Goal: Use online tool/utility

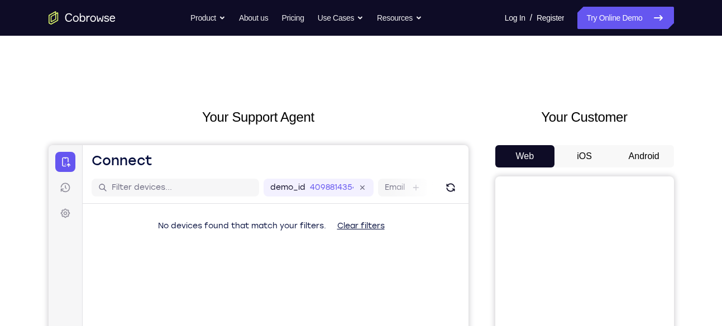
click at [646, 147] on button "Android" at bounding box center [644, 156] width 60 height 22
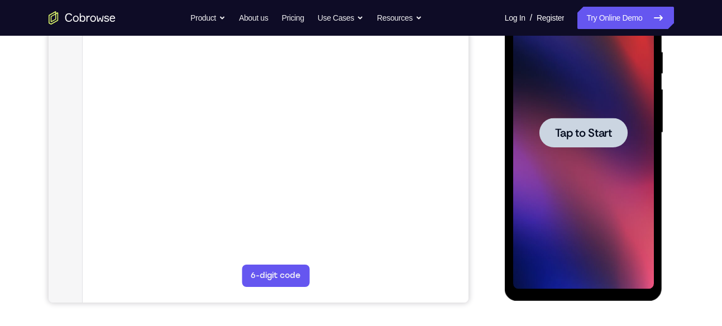
click at [597, 99] on div at bounding box center [583, 133] width 141 height 313
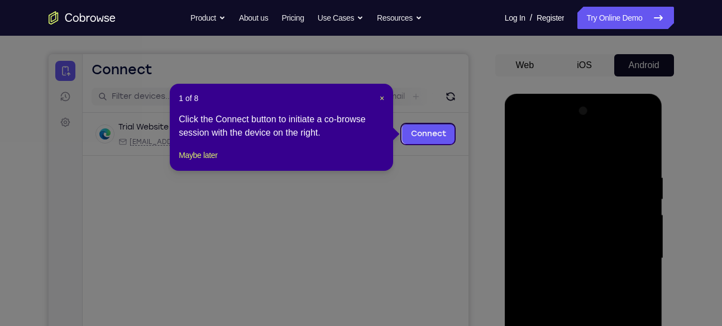
scroll to position [90, 0]
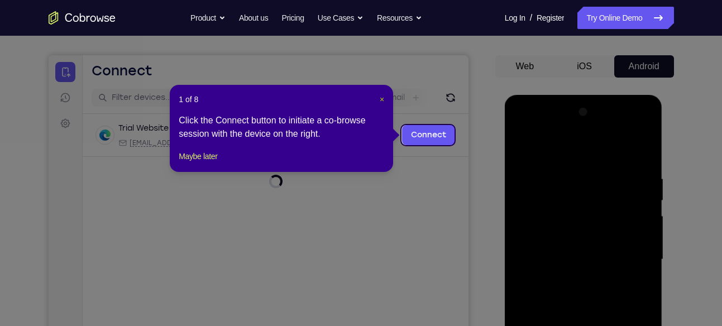
click at [380, 98] on span "×" at bounding box center [382, 99] width 4 height 9
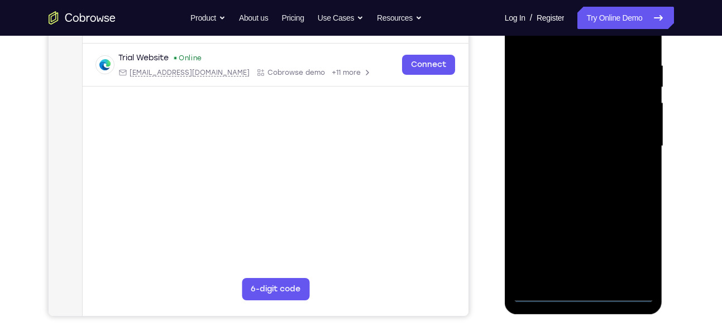
scroll to position [208, 0]
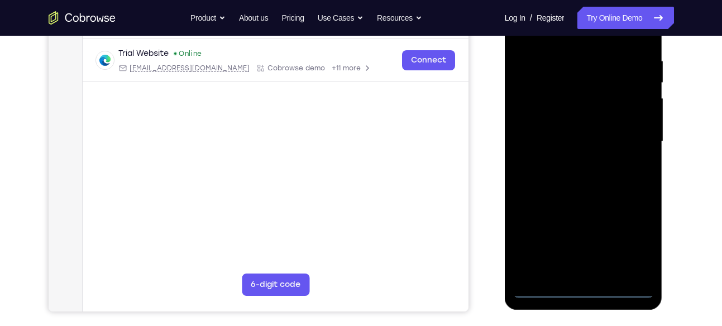
click at [590, 286] on div at bounding box center [583, 141] width 141 height 313
click at [630, 238] on div at bounding box center [583, 141] width 141 height 313
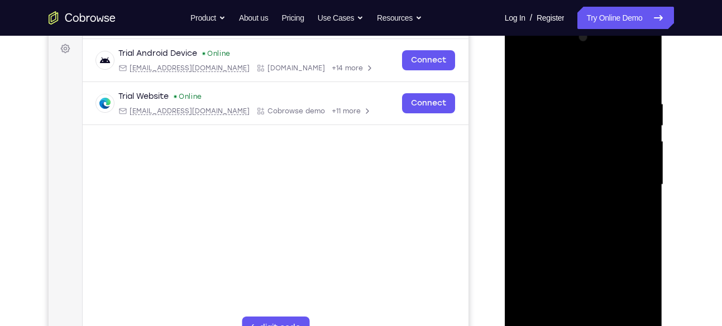
scroll to position [135, 0]
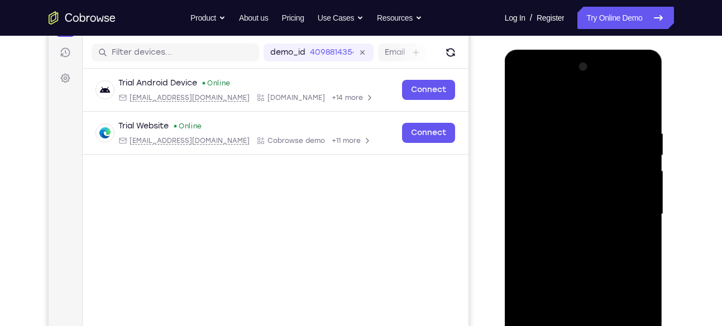
click at [534, 84] on div at bounding box center [583, 214] width 141 height 313
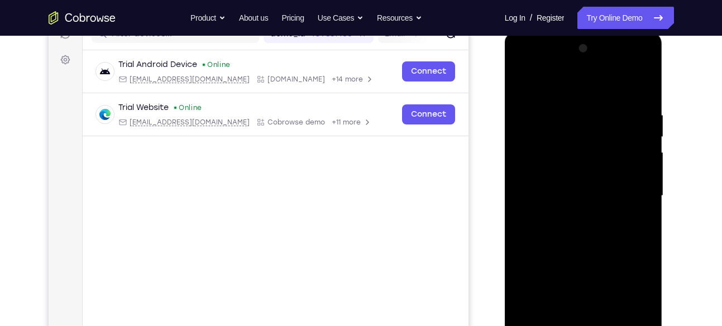
scroll to position [156, 0]
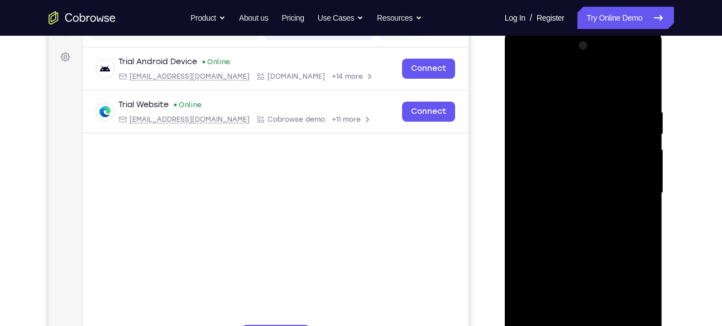
click at [629, 192] on div at bounding box center [583, 193] width 141 height 313
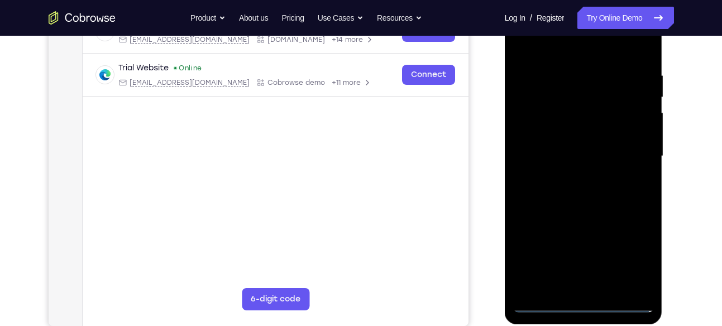
scroll to position [194, 0]
click at [574, 178] on div at bounding box center [583, 155] width 141 height 313
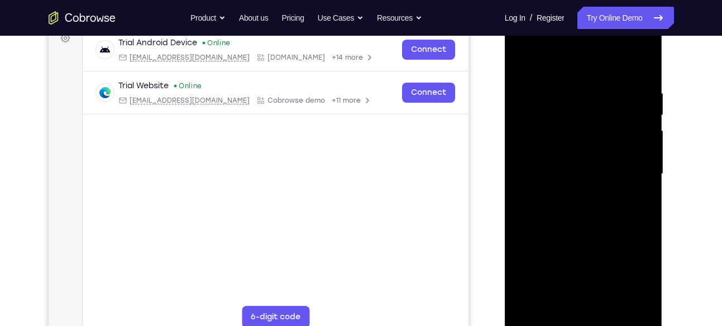
scroll to position [174, 0]
click at [577, 164] on div at bounding box center [583, 175] width 141 height 313
click at [566, 152] on div at bounding box center [583, 175] width 141 height 313
click at [541, 175] on div at bounding box center [583, 175] width 141 height 313
click at [564, 210] on div at bounding box center [583, 175] width 141 height 313
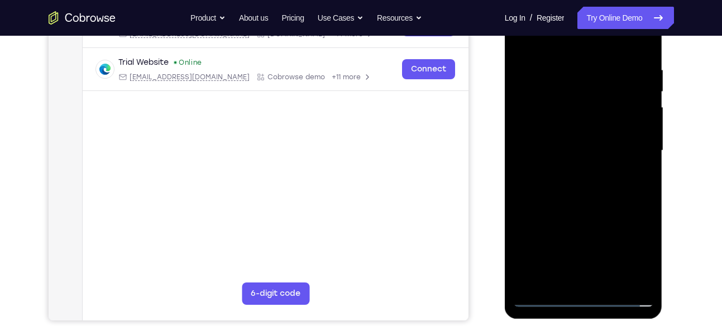
scroll to position [199, 0]
click at [614, 183] on div at bounding box center [583, 150] width 141 height 313
click at [626, 189] on div at bounding box center [583, 150] width 141 height 313
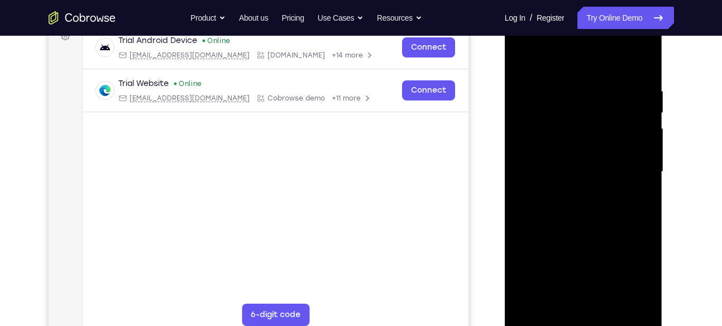
scroll to position [177, 0]
click at [613, 201] on div at bounding box center [583, 172] width 141 height 313
click at [617, 208] on div at bounding box center [583, 172] width 141 height 313
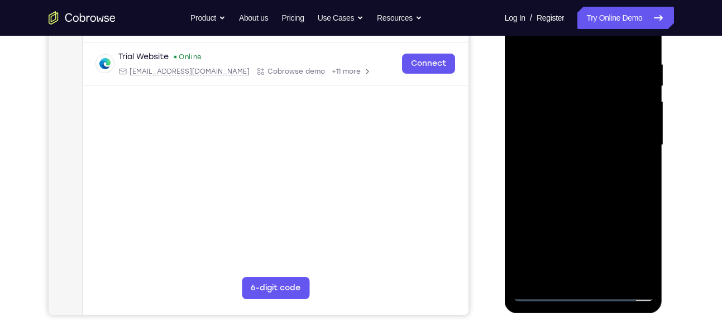
scroll to position [204, 0]
click at [602, 175] on div at bounding box center [583, 145] width 141 height 313
click at [624, 181] on div at bounding box center [583, 145] width 141 height 313
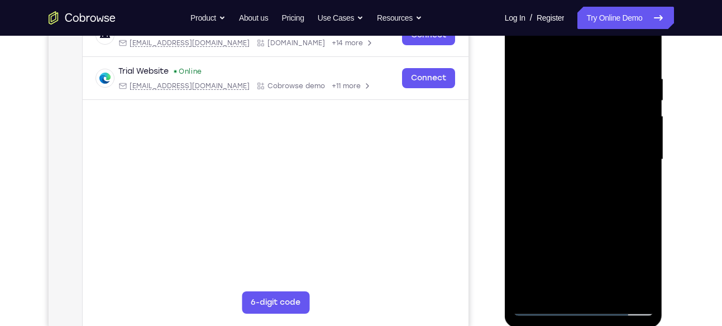
scroll to position [190, 0]
click at [597, 211] on div at bounding box center [583, 159] width 141 height 313
click at [644, 289] on div at bounding box center [583, 159] width 141 height 313
click at [608, 293] on div at bounding box center [583, 159] width 141 height 313
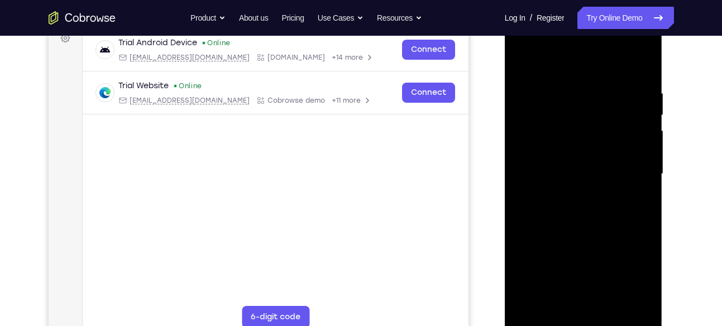
scroll to position [175, 0]
click at [585, 237] on div at bounding box center [583, 174] width 141 height 313
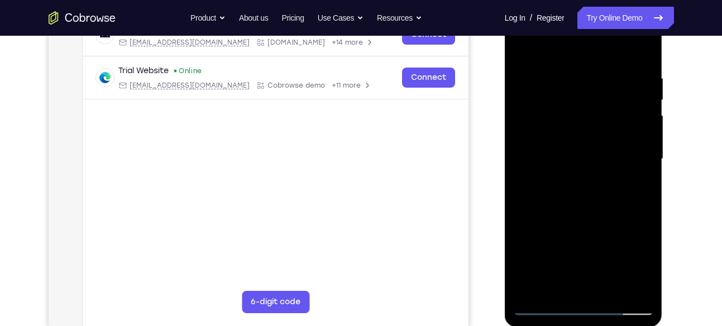
scroll to position [192, 0]
click at [525, 44] on div at bounding box center [583, 158] width 141 height 313
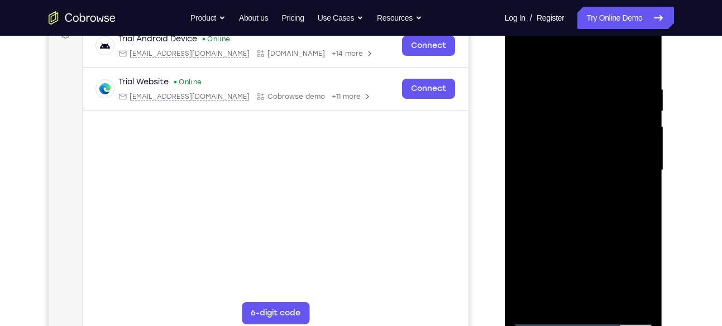
scroll to position [179, 0]
drag, startPoint x: 578, startPoint y: 224, endPoint x: 587, endPoint y: 143, distance: 80.9
click at [587, 143] on div at bounding box center [583, 171] width 141 height 313
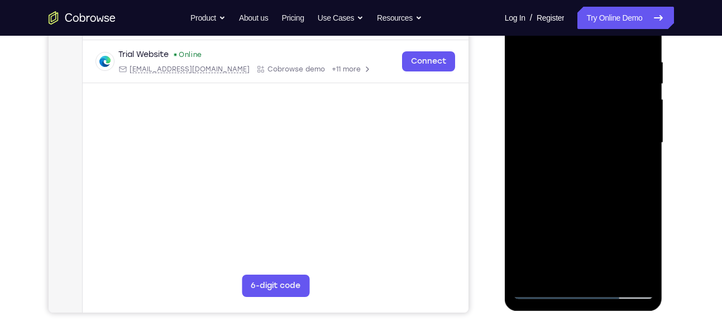
scroll to position [207, 0]
click at [642, 113] on div at bounding box center [583, 142] width 141 height 313
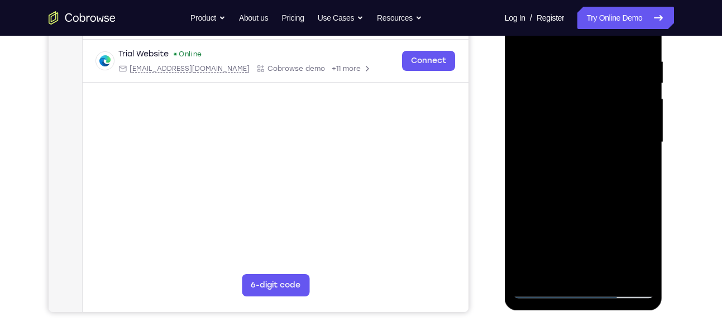
click at [522, 116] on div at bounding box center [583, 142] width 141 height 313
click at [647, 114] on div at bounding box center [583, 142] width 141 height 313
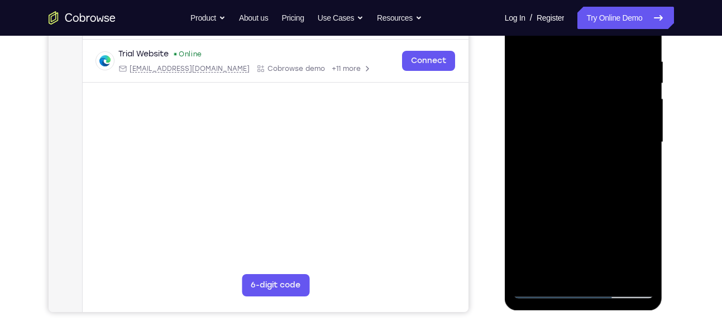
click at [647, 114] on div at bounding box center [583, 142] width 141 height 313
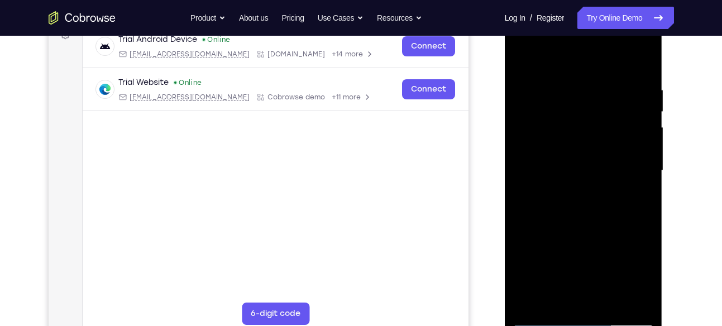
scroll to position [178, 0]
click at [644, 140] on div at bounding box center [583, 171] width 141 height 313
click at [646, 147] on div at bounding box center [583, 171] width 141 height 313
click at [640, 146] on div at bounding box center [583, 171] width 141 height 313
click at [647, 143] on div at bounding box center [583, 171] width 141 height 313
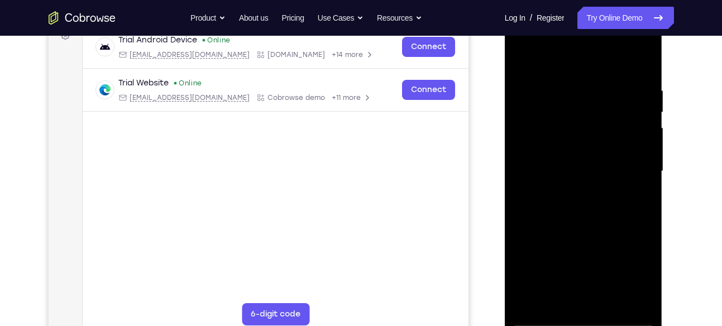
click at [647, 143] on div at bounding box center [583, 171] width 141 height 313
click at [650, 143] on div at bounding box center [583, 171] width 141 height 313
click at [648, 144] on div at bounding box center [583, 171] width 141 height 313
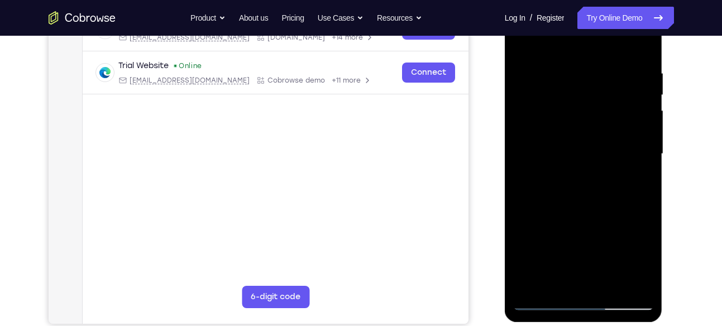
scroll to position [196, 0]
click at [645, 125] on div at bounding box center [583, 153] width 141 height 313
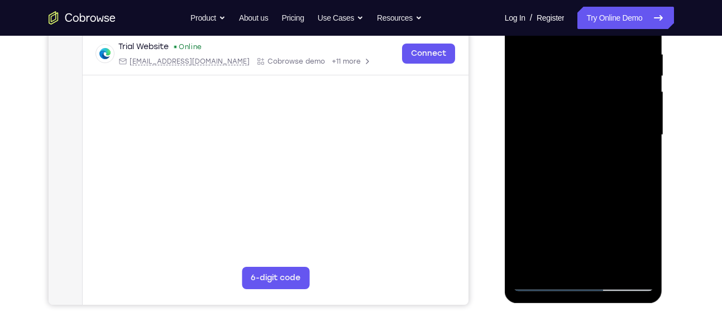
scroll to position [216, 0]
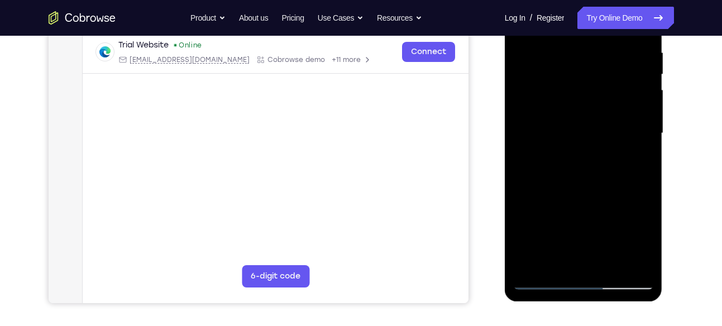
click at [525, 207] on div at bounding box center [583, 133] width 141 height 313
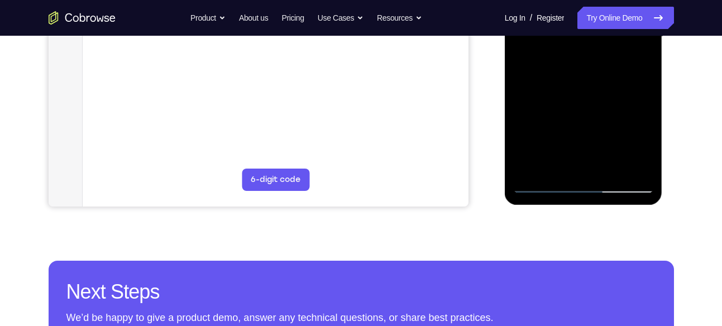
scroll to position [313, 0]
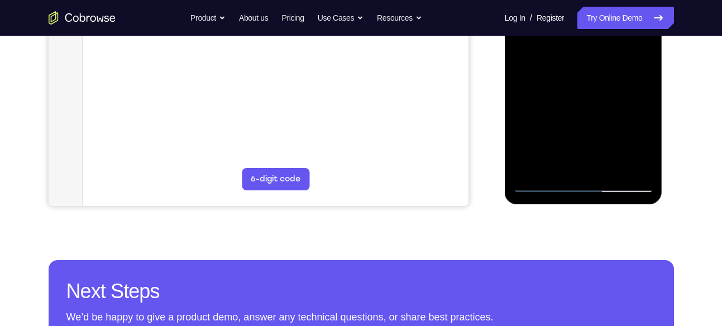
click at [531, 167] on div at bounding box center [583, 36] width 141 height 313
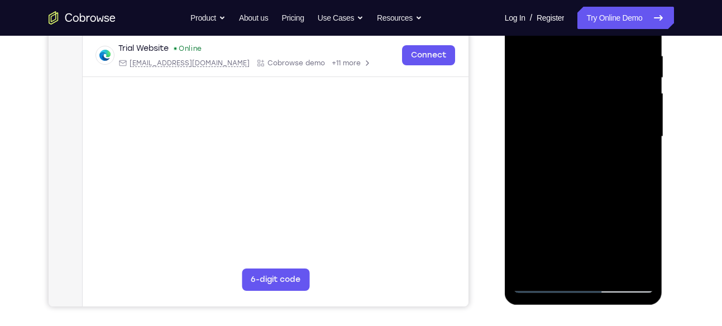
scroll to position [210, 0]
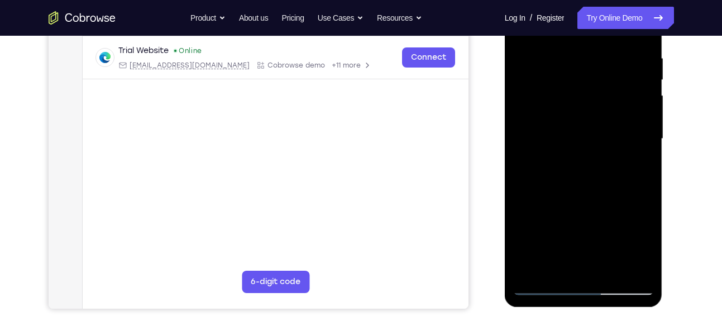
click at [566, 52] on div at bounding box center [583, 139] width 141 height 313
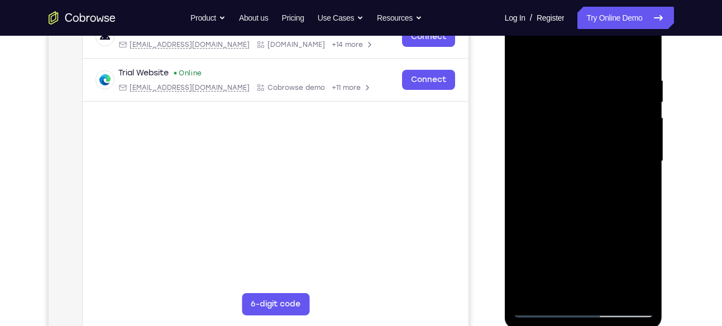
scroll to position [186, 0]
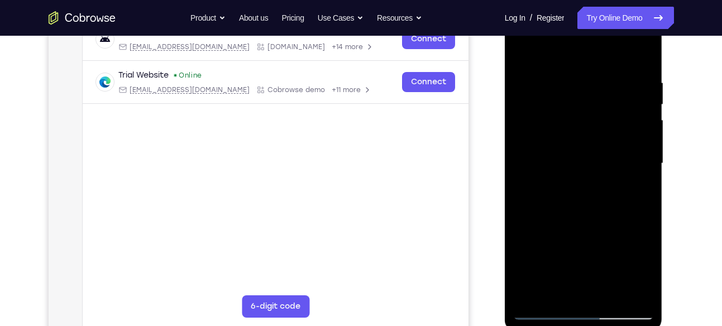
click at [641, 122] on div at bounding box center [583, 163] width 141 height 313
click at [640, 107] on div at bounding box center [583, 163] width 141 height 313
click at [635, 144] on div at bounding box center [583, 163] width 141 height 313
click at [641, 150] on div at bounding box center [583, 163] width 141 height 313
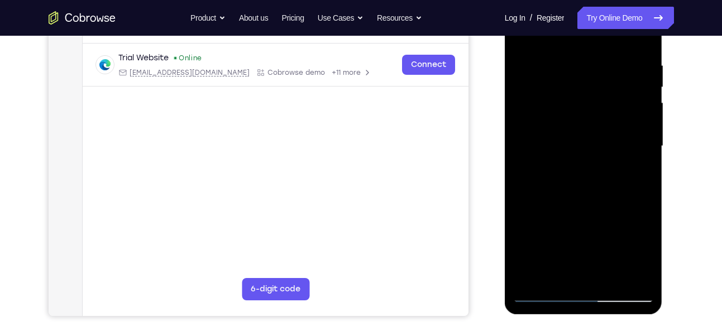
click at [645, 152] on div at bounding box center [583, 146] width 141 height 313
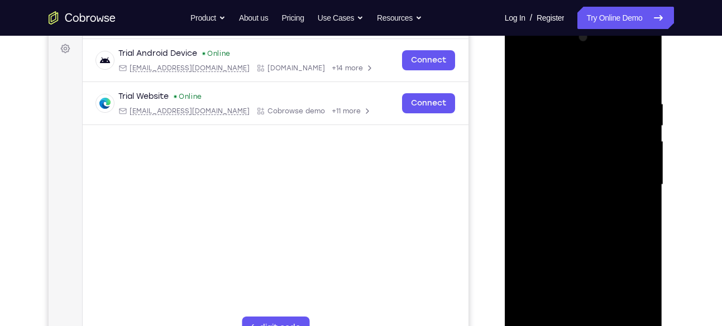
scroll to position [207, 0]
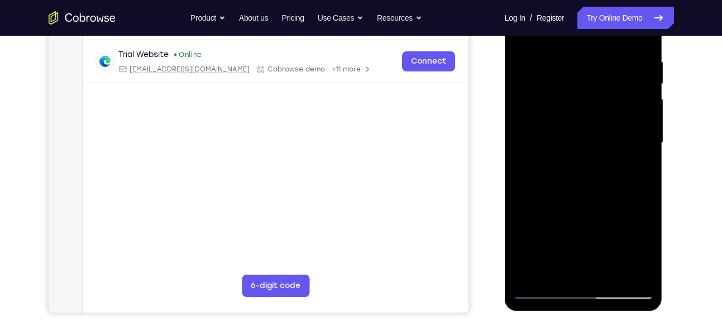
drag, startPoint x: 642, startPoint y: 124, endPoint x: 569, endPoint y: 160, distance: 81.4
click at [569, 160] on div at bounding box center [583, 143] width 141 height 313
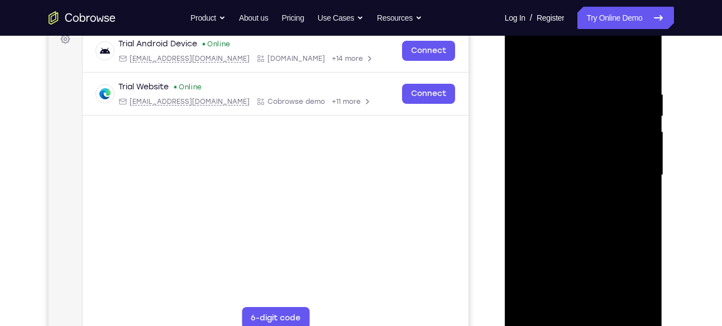
scroll to position [174, 0]
click at [636, 168] on div at bounding box center [583, 176] width 141 height 313
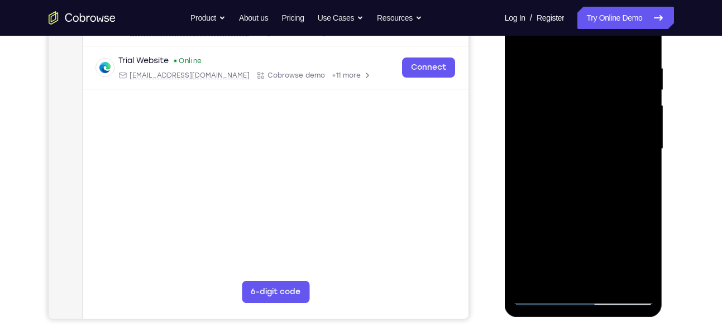
scroll to position [195, 0]
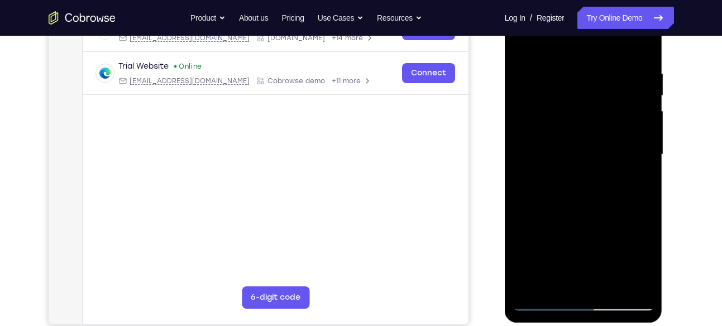
click at [636, 143] on div at bounding box center [583, 154] width 141 height 313
drag, startPoint x: 634, startPoint y: 164, endPoint x: 553, endPoint y: 152, distance: 81.7
click at [553, 152] on div at bounding box center [583, 154] width 141 height 313
drag, startPoint x: 630, startPoint y: 132, endPoint x: 620, endPoint y: 134, distance: 10.3
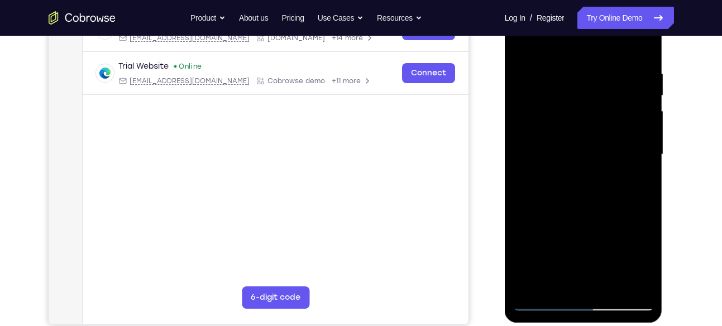
click at [620, 134] on div at bounding box center [583, 154] width 141 height 313
click at [637, 158] on div at bounding box center [583, 154] width 141 height 313
click at [641, 124] on div at bounding box center [583, 154] width 141 height 313
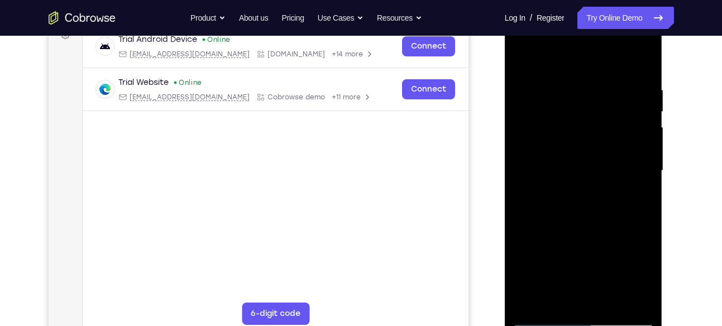
scroll to position [178, 0]
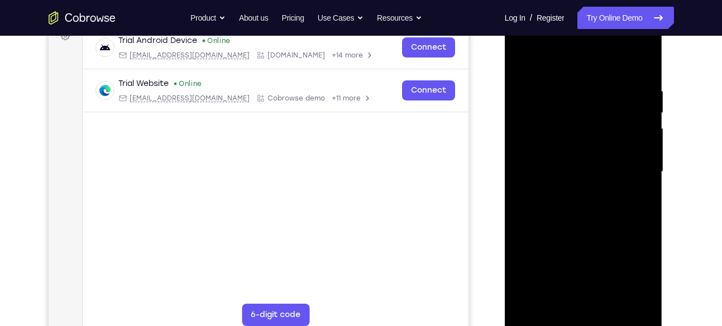
click at [638, 168] on div at bounding box center [583, 172] width 141 height 313
drag, startPoint x: 638, startPoint y: 168, endPoint x: 552, endPoint y: 179, distance: 86.7
click at [552, 179] on div at bounding box center [583, 172] width 141 height 313
drag, startPoint x: 629, startPoint y: 149, endPoint x: 586, endPoint y: 156, distance: 43.1
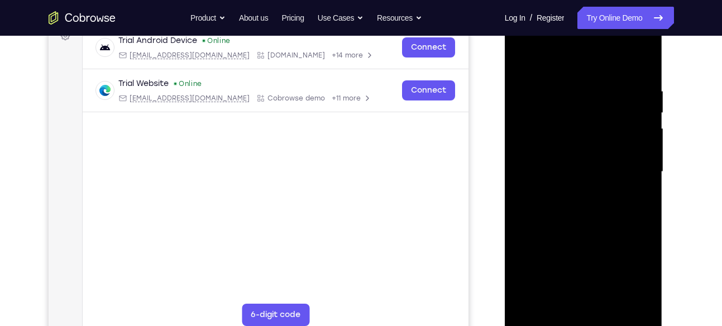
click at [586, 156] on div at bounding box center [583, 172] width 141 height 313
drag, startPoint x: 632, startPoint y: 156, endPoint x: 619, endPoint y: 156, distance: 13.4
click at [619, 156] on div at bounding box center [583, 172] width 141 height 313
drag, startPoint x: 650, startPoint y: 142, endPoint x: 591, endPoint y: 164, distance: 63.8
click at [591, 164] on div at bounding box center [583, 172] width 141 height 313
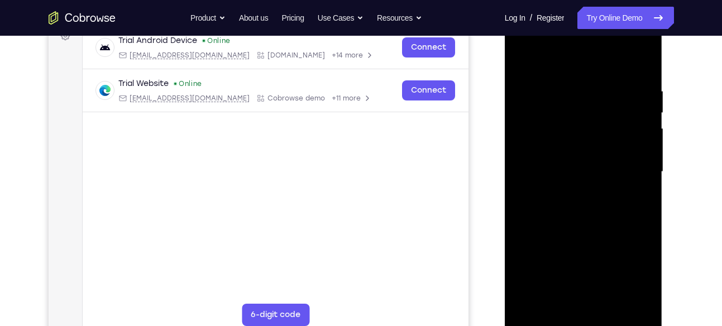
drag, startPoint x: 630, startPoint y: 152, endPoint x: 563, endPoint y: 154, distance: 66.5
click at [563, 154] on div at bounding box center [583, 172] width 141 height 313
drag, startPoint x: 621, startPoint y: 151, endPoint x: 571, endPoint y: 150, distance: 50.3
click at [571, 150] on div at bounding box center [583, 172] width 141 height 313
drag, startPoint x: 645, startPoint y: 131, endPoint x: 602, endPoint y: 152, distance: 47.9
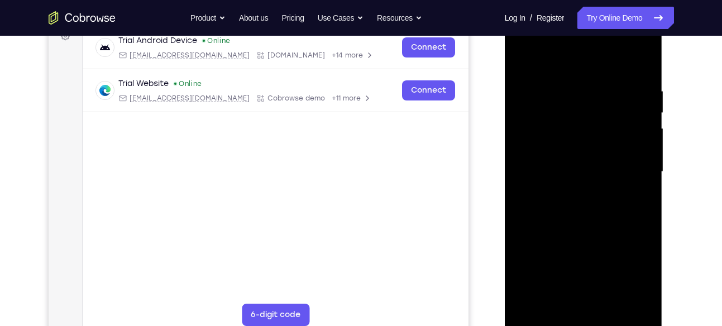
click at [602, 152] on div at bounding box center [583, 172] width 141 height 313
drag, startPoint x: 629, startPoint y: 127, endPoint x: 573, endPoint y: 145, distance: 58.6
click at [573, 145] on div at bounding box center [583, 172] width 141 height 313
drag, startPoint x: 625, startPoint y: 169, endPoint x: 589, endPoint y: 174, distance: 37.1
click at [589, 174] on div at bounding box center [583, 172] width 141 height 313
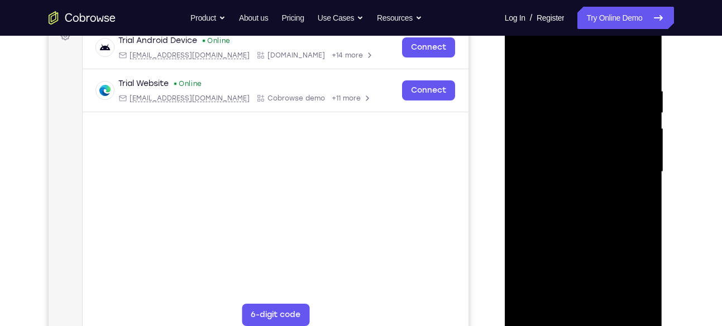
drag, startPoint x: 633, startPoint y: 147, endPoint x: 577, endPoint y: 155, distance: 56.5
click at [577, 155] on div at bounding box center [583, 172] width 141 height 313
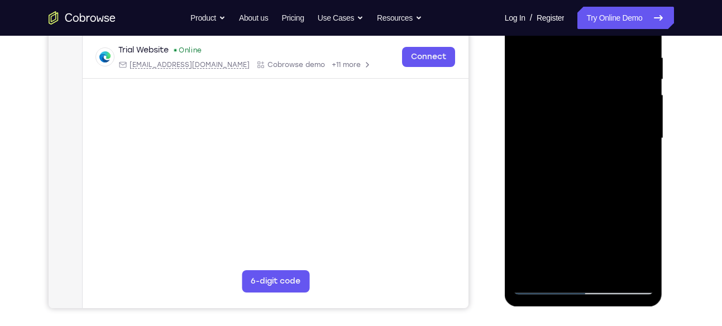
scroll to position [213, 0]
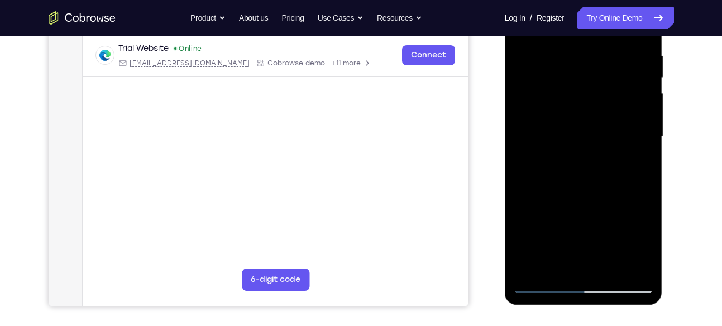
drag, startPoint x: 638, startPoint y: 126, endPoint x: 594, endPoint y: 128, distance: 44.1
click at [594, 128] on div at bounding box center [583, 136] width 141 height 313
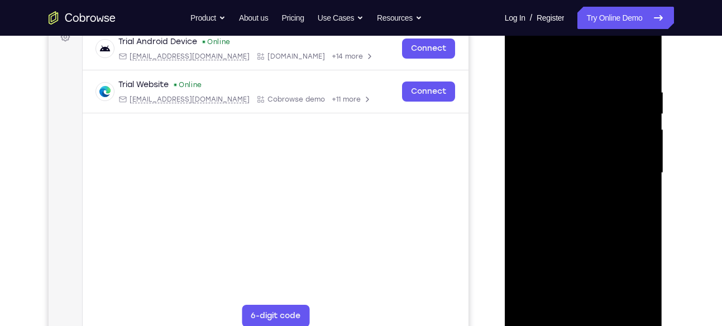
scroll to position [171, 0]
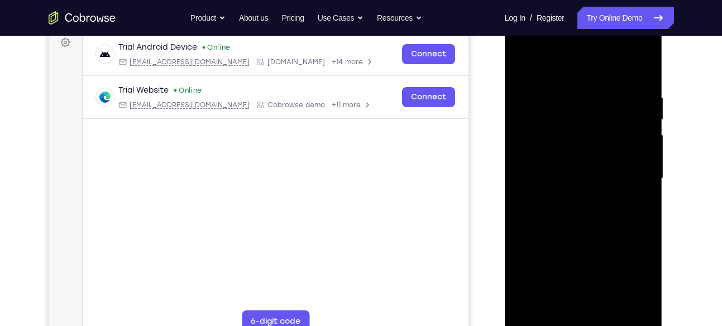
drag, startPoint x: 618, startPoint y: 150, endPoint x: 571, endPoint y: 149, distance: 46.4
click at [571, 149] on div at bounding box center [583, 178] width 141 height 313
drag, startPoint x: 552, startPoint y: 182, endPoint x: 626, endPoint y: 190, distance: 74.1
click at [626, 190] on div at bounding box center [583, 178] width 141 height 313
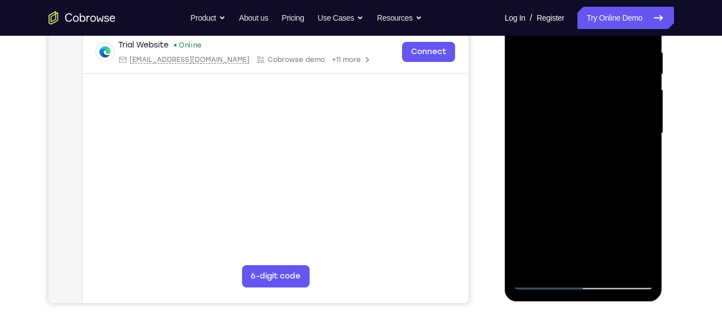
scroll to position [218, 0]
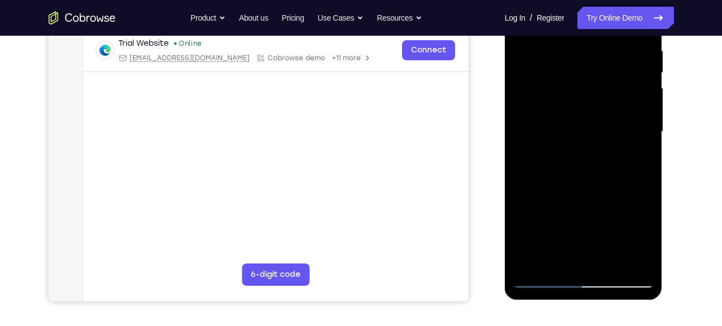
drag, startPoint x: 551, startPoint y: 145, endPoint x: 601, endPoint y: 143, distance: 50.8
click at [601, 143] on div at bounding box center [583, 131] width 141 height 313
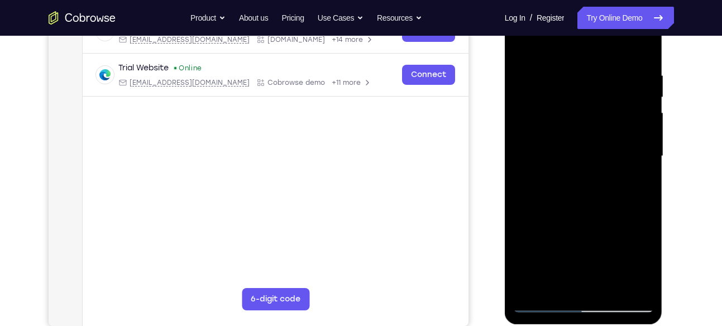
scroll to position [193, 0]
click at [640, 145] on div at bounding box center [583, 157] width 141 height 313
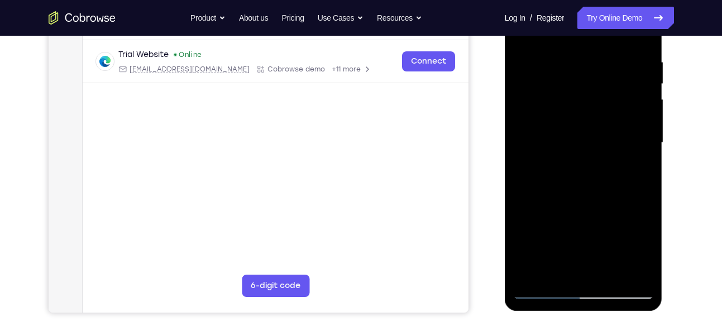
scroll to position [212, 0]
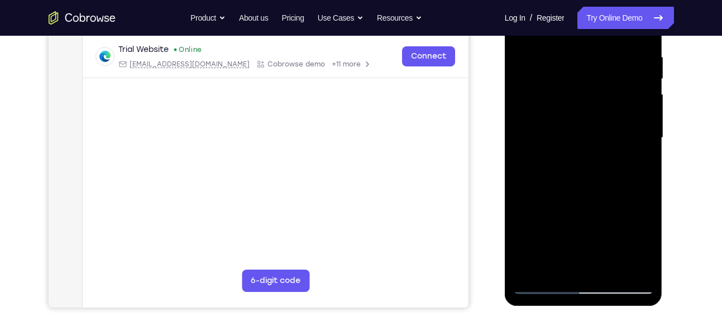
drag, startPoint x: 640, startPoint y: 126, endPoint x: 608, endPoint y: 152, distance: 42.0
click at [608, 152] on div at bounding box center [583, 138] width 141 height 313
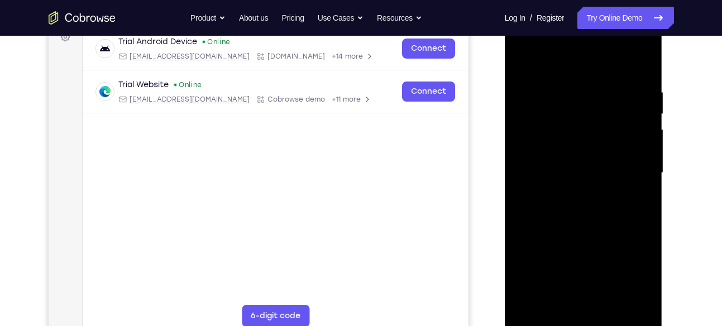
scroll to position [176, 0]
drag, startPoint x: 614, startPoint y: 155, endPoint x: 563, endPoint y: 158, distance: 51.5
click at [563, 158] on div at bounding box center [583, 173] width 141 height 313
drag, startPoint x: 618, startPoint y: 155, endPoint x: 590, endPoint y: 160, distance: 28.3
click at [590, 160] on div at bounding box center [583, 173] width 141 height 313
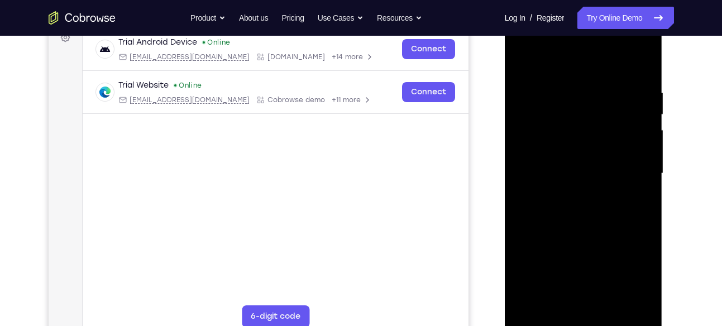
drag, startPoint x: 646, startPoint y: 170, endPoint x: 619, endPoint y: 173, distance: 27.0
click at [619, 173] on div at bounding box center [583, 173] width 141 height 313
drag, startPoint x: 628, startPoint y: 132, endPoint x: 578, endPoint y: 149, distance: 52.4
click at [578, 149] on div at bounding box center [583, 173] width 141 height 313
drag, startPoint x: 626, startPoint y: 159, endPoint x: 568, endPoint y: 164, distance: 58.8
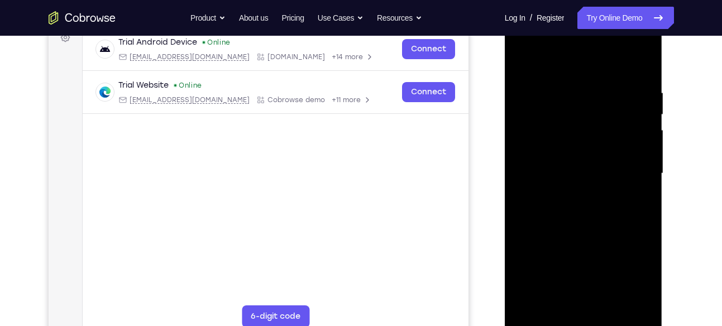
click at [568, 164] on div at bounding box center [583, 173] width 141 height 313
drag, startPoint x: 616, startPoint y: 150, endPoint x: 570, endPoint y: 168, distance: 50.0
click at [570, 168] on div at bounding box center [583, 173] width 141 height 313
drag, startPoint x: 626, startPoint y: 171, endPoint x: 604, endPoint y: 177, distance: 22.5
click at [604, 177] on div at bounding box center [583, 173] width 141 height 313
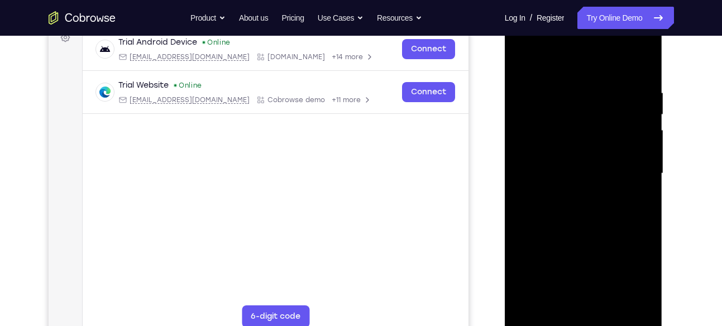
drag, startPoint x: 647, startPoint y: 162, endPoint x: 613, endPoint y: 169, distance: 35.4
click at [613, 169] on div at bounding box center [583, 173] width 141 height 313
drag, startPoint x: 631, startPoint y: 137, endPoint x: 607, endPoint y: 141, distance: 24.2
click at [607, 141] on div at bounding box center [583, 173] width 141 height 313
drag, startPoint x: 643, startPoint y: 140, endPoint x: 612, endPoint y: 149, distance: 31.8
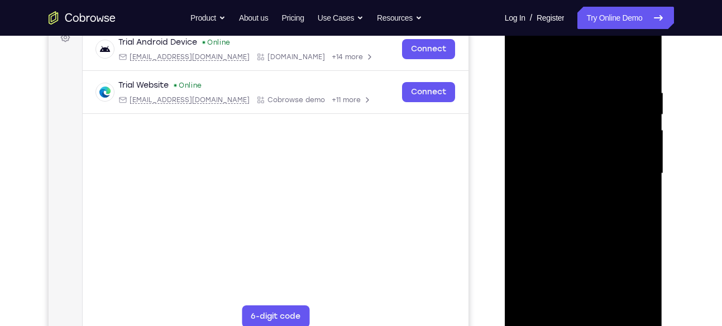
click at [612, 149] on div at bounding box center [583, 173] width 141 height 313
drag, startPoint x: 629, startPoint y: 131, endPoint x: 601, endPoint y: 136, distance: 28.4
click at [601, 136] on div at bounding box center [583, 173] width 141 height 313
drag, startPoint x: 616, startPoint y: 162, endPoint x: 537, endPoint y: 186, distance: 82.7
click at [537, 186] on div at bounding box center [583, 173] width 141 height 313
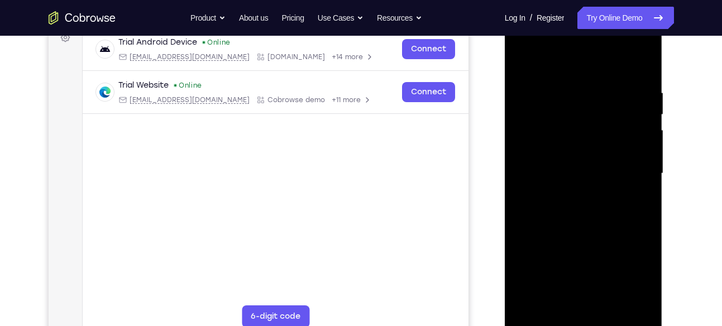
drag
click at [590, 183] on div at bounding box center [583, 173] width 141 height 313
click at [605, 161] on div at bounding box center [583, 173] width 141 height 313
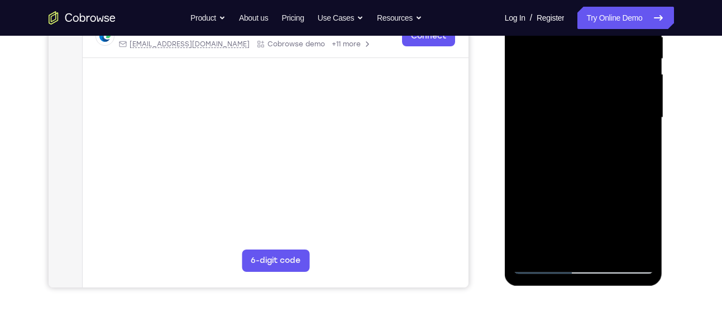
scroll to position [232, 0]
click at [628, 117] on div at bounding box center [583, 117] width 141 height 313
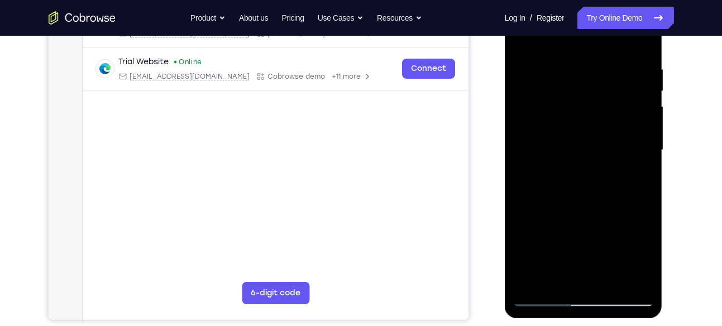
click at [569, 141] on div at bounding box center [583, 150] width 141 height 313
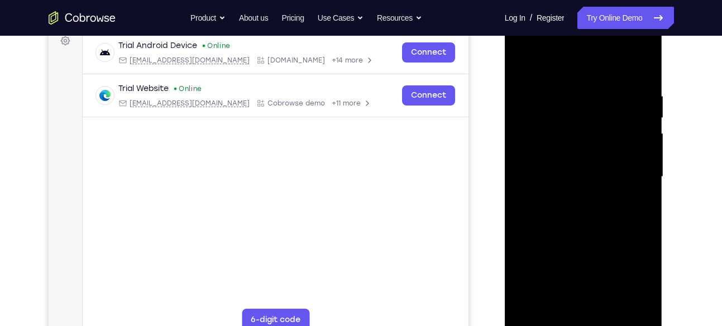
click at [589, 159] on div at bounding box center [583, 177] width 141 height 313
click at [580, 169] on div at bounding box center [583, 177] width 141 height 313
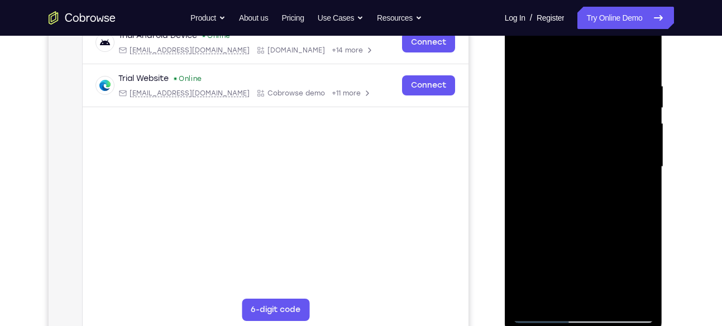
scroll to position [184, 0]
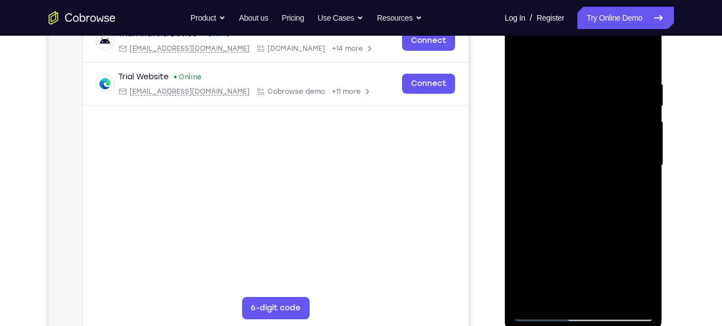
click at [638, 175] on div at bounding box center [583, 165] width 141 height 313
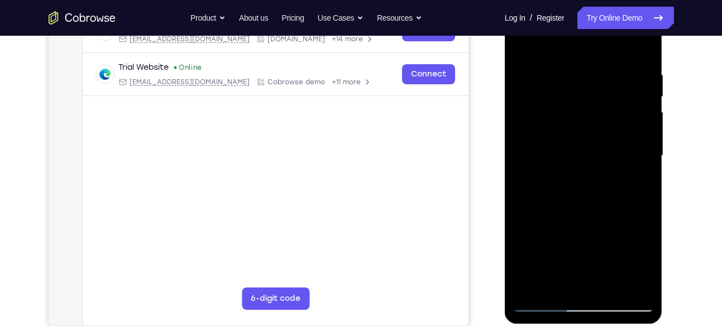
scroll to position [194, 0]
click at [637, 148] on div at bounding box center [583, 155] width 141 height 313
click at [527, 169] on div at bounding box center [583, 155] width 141 height 313
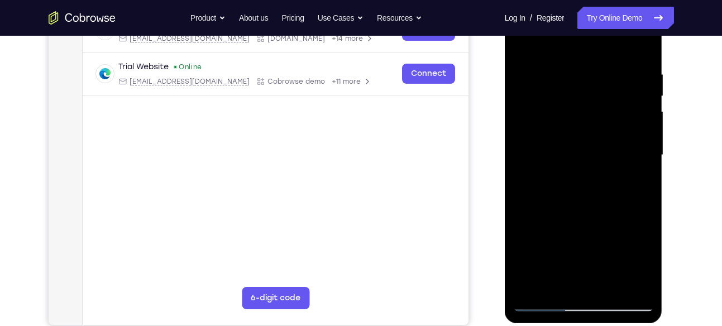
click at [527, 169] on div at bounding box center [583, 155] width 141 height 313
click at [526, 176] on div at bounding box center [583, 155] width 141 height 313
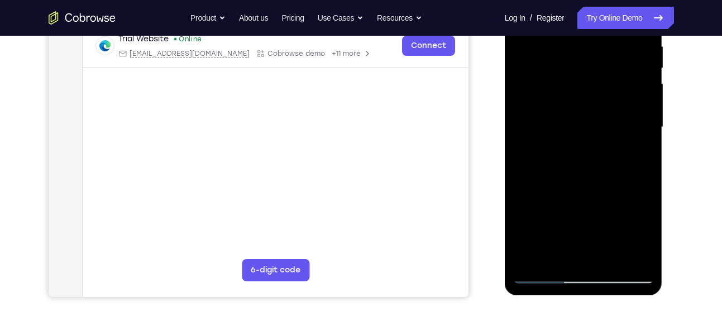
scroll to position [223, 0]
click at [526, 145] on div at bounding box center [583, 126] width 141 height 313
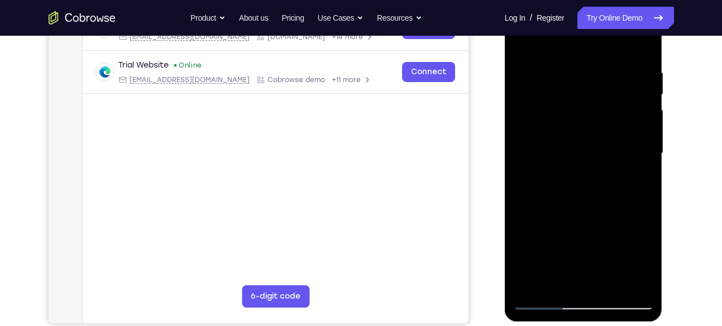
click at [630, 183] on div at bounding box center [583, 153] width 141 height 313
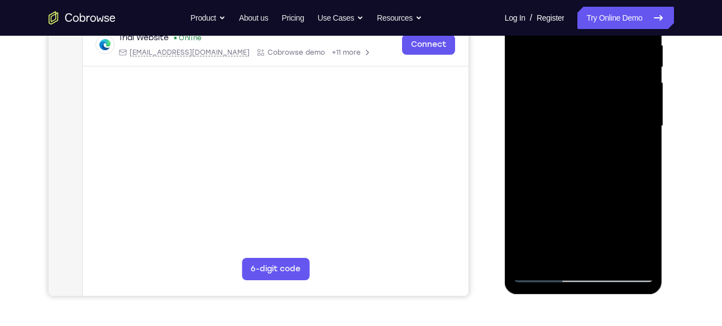
scroll to position [224, 0]
click at [629, 253] on div at bounding box center [583, 125] width 141 height 313
click at [562, 189] on div at bounding box center [583, 125] width 141 height 313
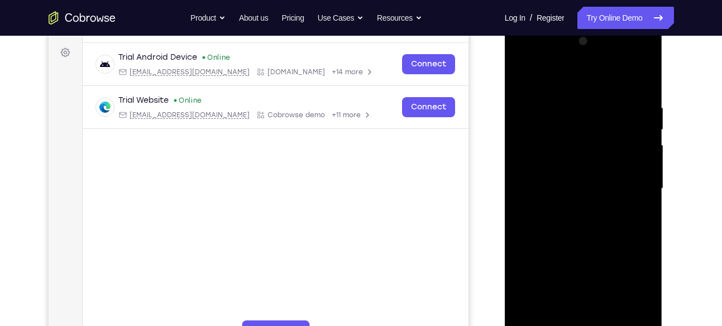
scroll to position [195, 0]
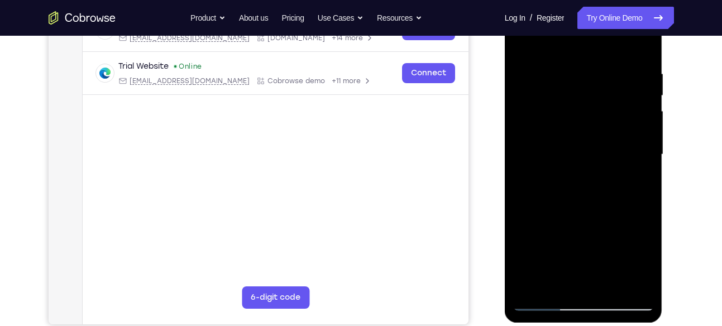
drag, startPoint x: 615, startPoint y: 194, endPoint x: 571, endPoint y: 193, distance: 44.1
click at [571, 193] on div at bounding box center [583, 154] width 141 height 313
drag, startPoint x: 609, startPoint y: 148, endPoint x: 547, endPoint y: 170, distance: 65.9
click at [547, 170] on div at bounding box center [583, 154] width 141 height 313
drag, startPoint x: 615, startPoint y: 138, endPoint x: 539, endPoint y: 157, distance: 78.7
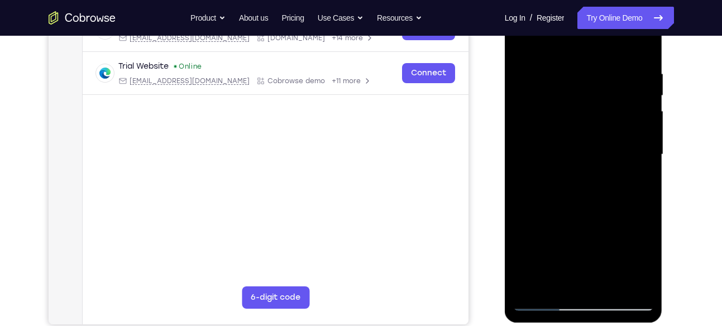
click at [539, 157] on div at bounding box center [583, 154] width 141 height 313
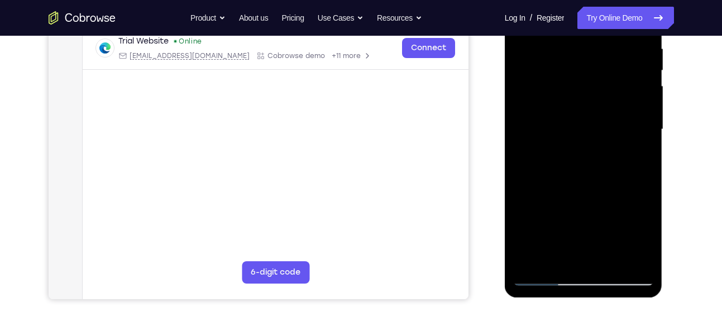
scroll to position [219, 0]
drag, startPoint x: 645, startPoint y: 132, endPoint x: 591, endPoint y: 137, distance: 54.9
click at [591, 137] on div at bounding box center [583, 130] width 141 height 313
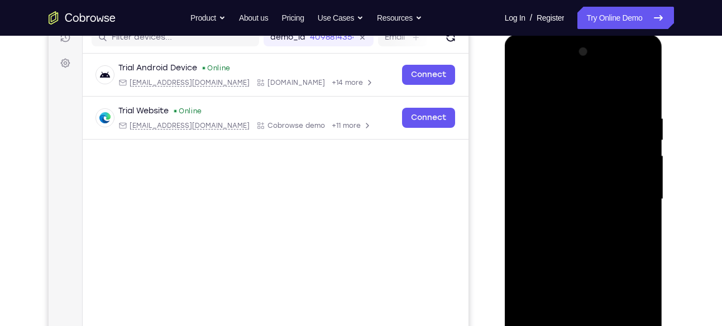
scroll to position [146, 0]
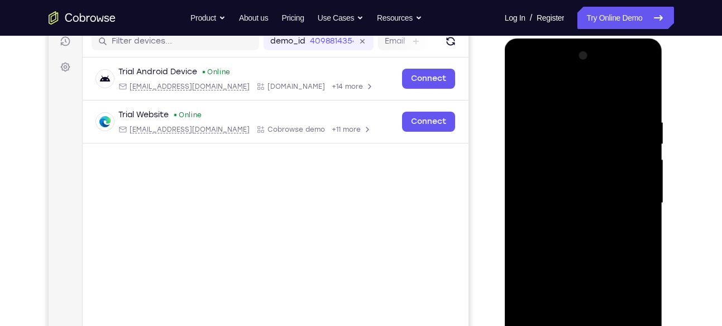
click at [644, 97] on div at bounding box center [583, 203] width 141 height 313
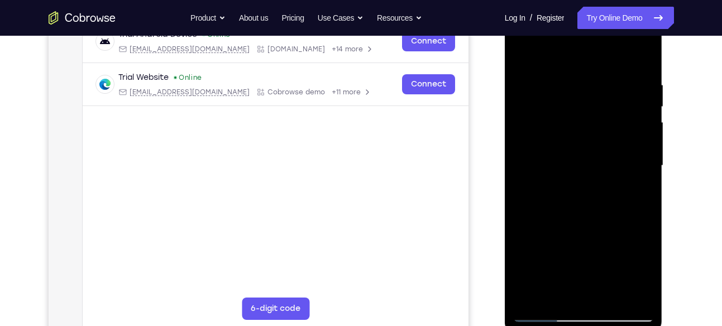
scroll to position [184, 0]
click at [610, 293] on div at bounding box center [583, 165] width 141 height 313
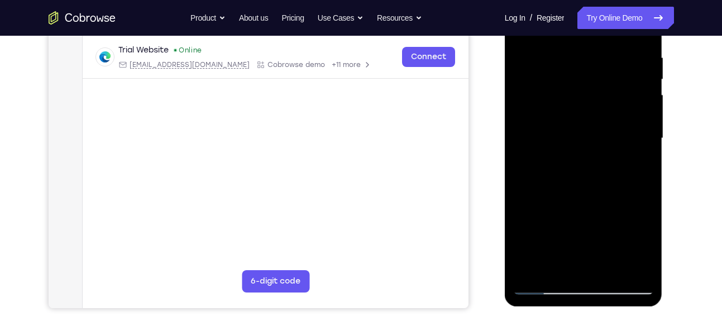
scroll to position [209, 0]
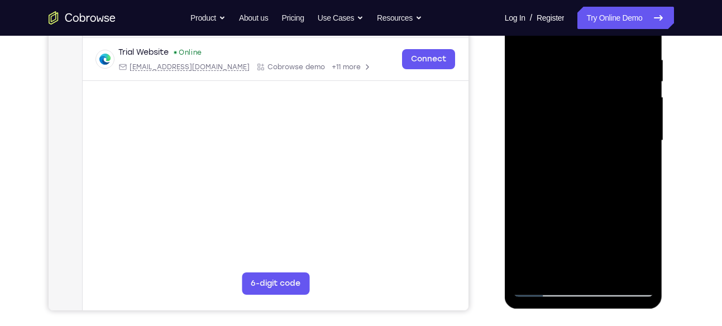
drag, startPoint x: 595, startPoint y: 262, endPoint x: 596, endPoint y: 153, distance: 108.9
click at [596, 153] on div at bounding box center [583, 140] width 141 height 313
click at [553, 149] on div at bounding box center [583, 140] width 141 height 313
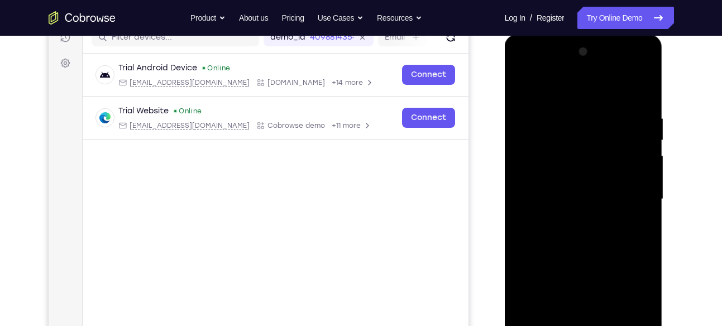
scroll to position [150, 0]
click at [551, 83] on div at bounding box center [583, 200] width 141 height 313
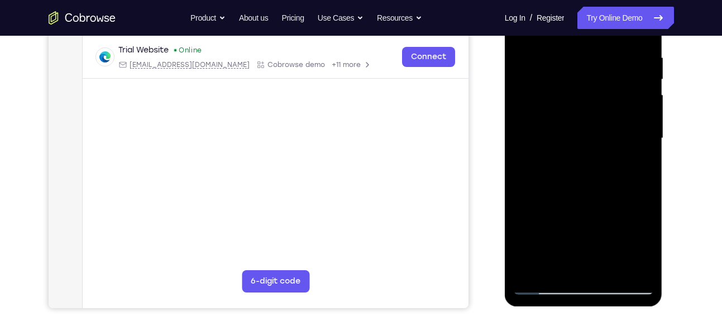
scroll to position [212, 0]
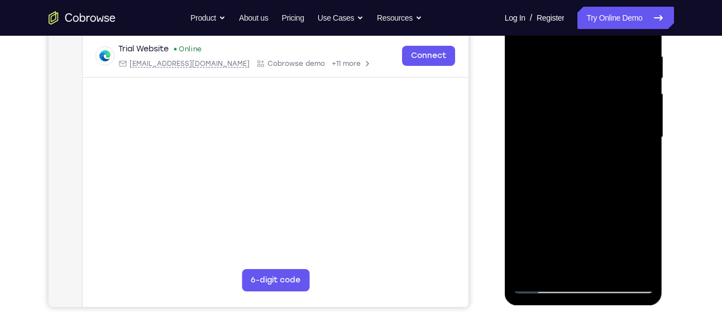
click at [610, 271] on div at bounding box center [583, 137] width 141 height 313
drag, startPoint x: 573, startPoint y: 217, endPoint x: 586, endPoint y: 161, distance: 57.8
click at [586, 161] on div at bounding box center [583, 137] width 141 height 313
drag, startPoint x: 574, startPoint y: 248, endPoint x: 583, endPoint y: 150, distance: 98.2
click at [583, 150] on div at bounding box center [583, 137] width 141 height 313
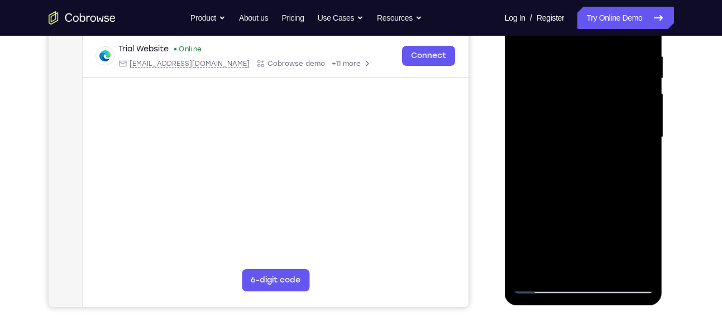
drag, startPoint x: 583, startPoint y: 150, endPoint x: 579, endPoint y: 183, distance: 32.7
click at [579, 183] on div at bounding box center [583, 137] width 141 height 313
click at [566, 136] on div at bounding box center [583, 137] width 141 height 313
click at [643, 243] on div at bounding box center [583, 137] width 141 height 313
click at [551, 165] on div at bounding box center [583, 137] width 141 height 313
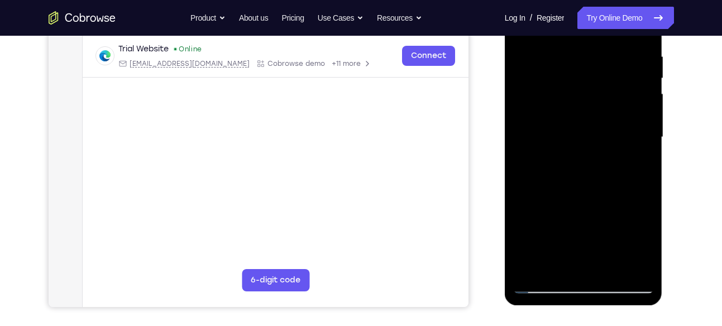
click at [551, 165] on div at bounding box center [583, 137] width 141 height 313
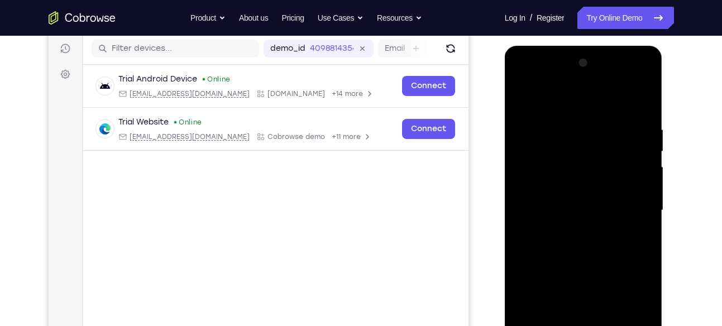
scroll to position [137, 0]
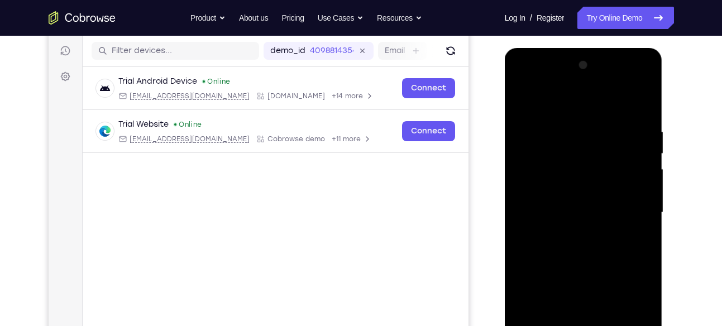
click at [521, 104] on div at bounding box center [583, 212] width 141 height 313
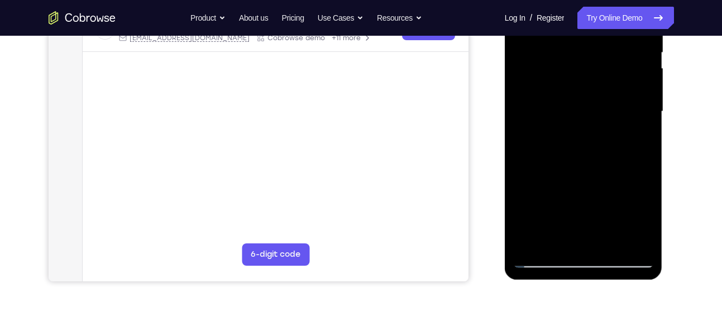
scroll to position [238, 0]
drag, startPoint x: 599, startPoint y: 111, endPoint x: 578, endPoint y: 231, distance: 121.4
click at [578, 231] on div at bounding box center [583, 111] width 141 height 313
drag, startPoint x: 598, startPoint y: 91, endPoint x: 573, endPoint y: 206, distance: 117.7
click at [573, 206] on div at bounding box center [583, 111] width 141 height 313
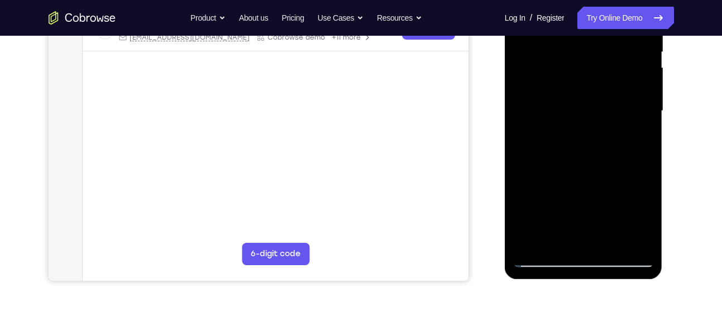
drag, startPoint x: 605, startPoint y: 216, endPoint x: 611, endPoint y: 187, distance: 29.1
click at [611, 187] on div at bounding box center [583, 111] width 141 height 313
drag, startPoint x: 589, startPoint y: 215, endPoint x: 597, endPoint y: 174, distance: 41.5
click at [597, 174] on div at bounding box center [583, 111] width 141 height 313
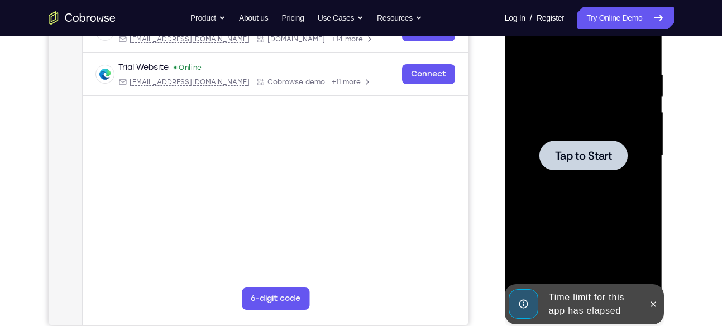
scroll to position [195, 0]
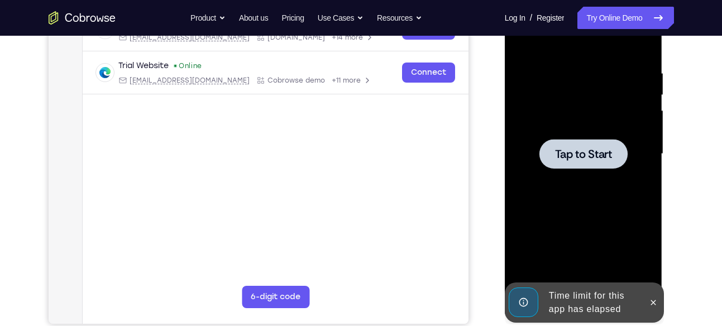
click at [562, 155] on span "Tap to Start" at bounding box center [583, 154] width 57 height 11
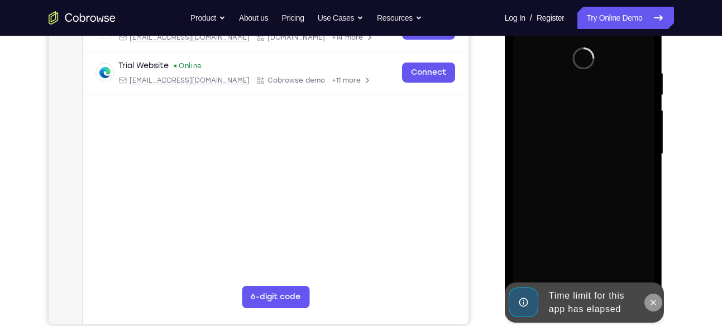
click at [653, 305] on icon at bounding box center [653, 302] width 9 height 9
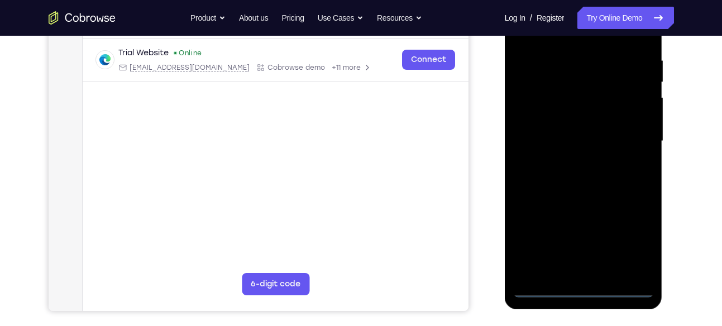
scroll to position [231, 0]
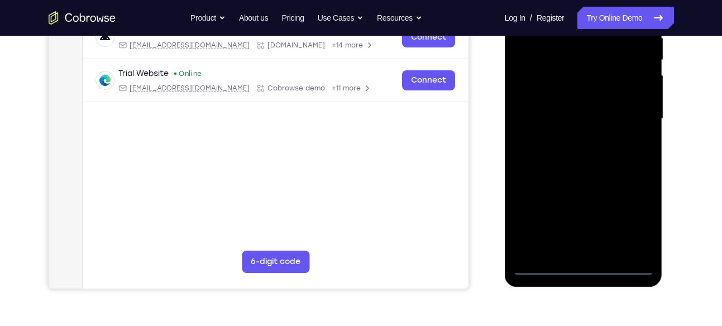
click at [583, 266] on div at bounding box center [583, 119] width 141 height 313
click at [638, 221] on div at bounding box center [583, 119] width 141 height 313
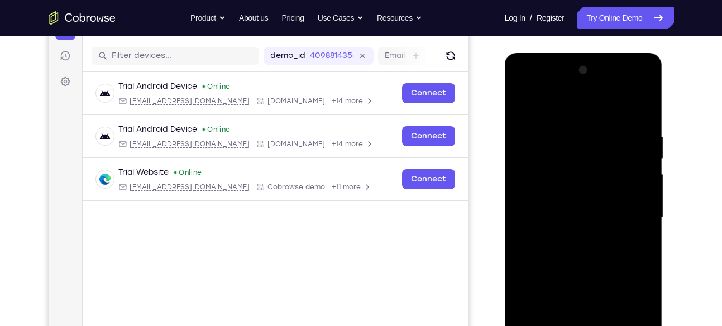
scroll to position [125, 0]
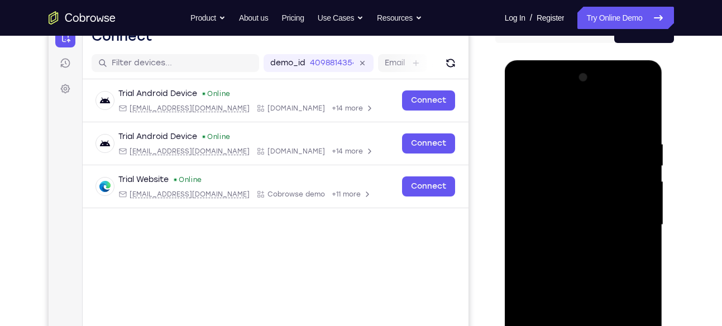
click at [530, 87] on div at bounding box center [583, 225] width 141 height 313
click at [639, 236] on div at bounding box center [583, 225] width 141 height 313
click at [635, 222] on div at bounding box center [583, 225] width 141 height 313
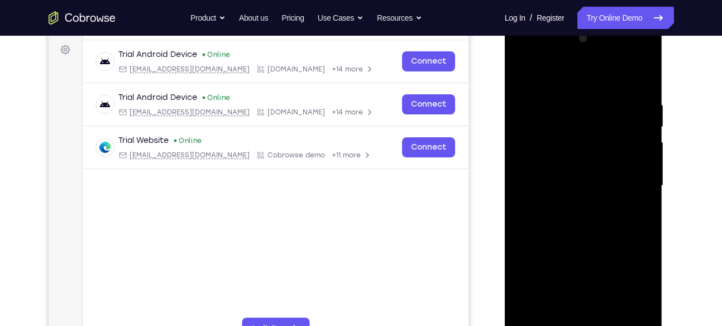
scroll to position [195, 0]
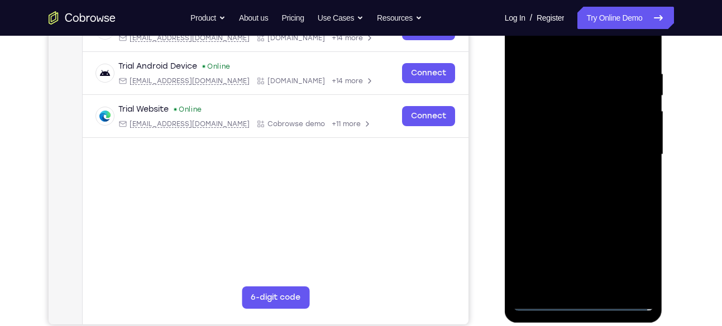
click at [599, 287] on div at bounding box center [583, 154] width 141 height 313
click at [568, 151] on div at bounding box center [583, 154] width 141 height 313
click at [559, 134] on div at bounding box center [583, 154] width 141 height 313
click at [541, 156] on div at bounding box center [583, 154] width 141 height 313
click at [538, 201] on div at bounding box center [583, 154] width 141 height 313
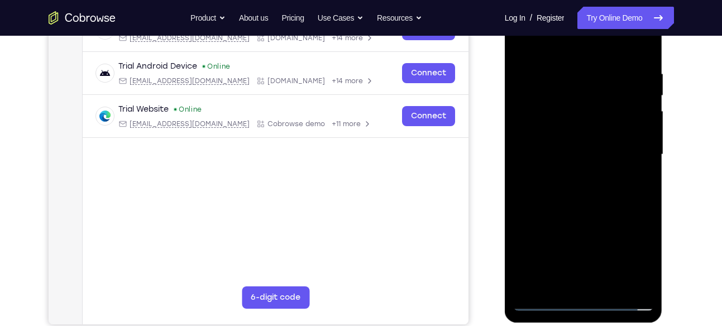
click at [542, 190] on div at bounding box center [583, 154] width 141 height 313
click at [576, 190] on div at bounding box center [583, 154] width 141 height 313
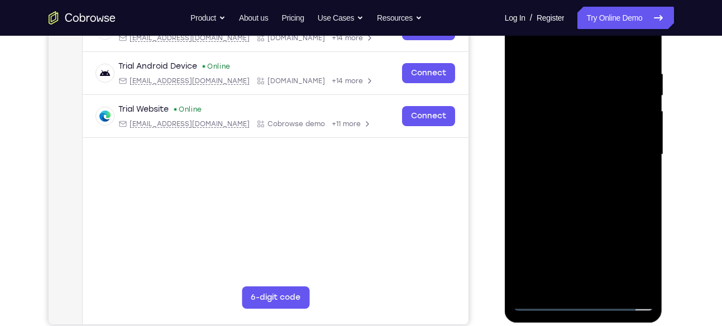
click at [576, 190] on div at bounding box center [583, 154] width 141 height 313
click at [552, 191] on div at bounding box center [583, 154] width 141 height 313
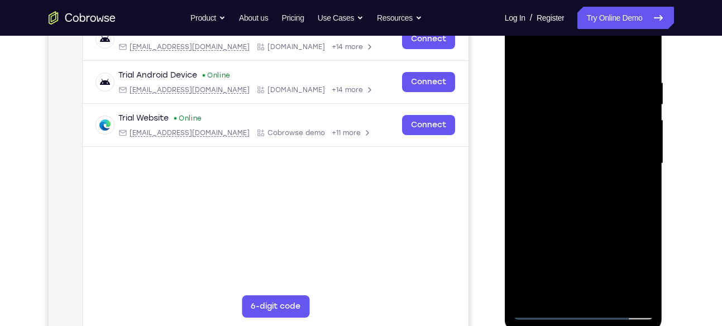
scroll to position [190, 0]
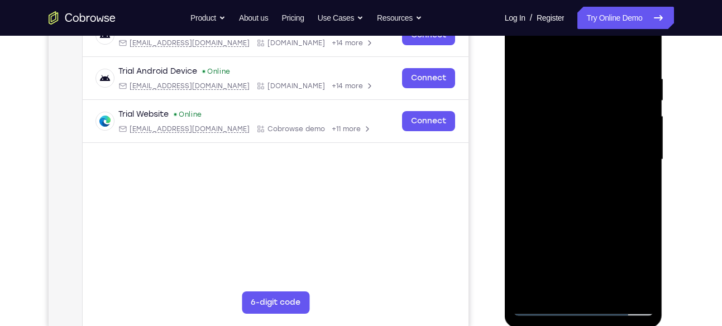
click at [538, 200] on div at bounding box center [583, 159] width 141 height 313
click at [540, 201] on div at bounding box center [583, 159] width 141 height 313
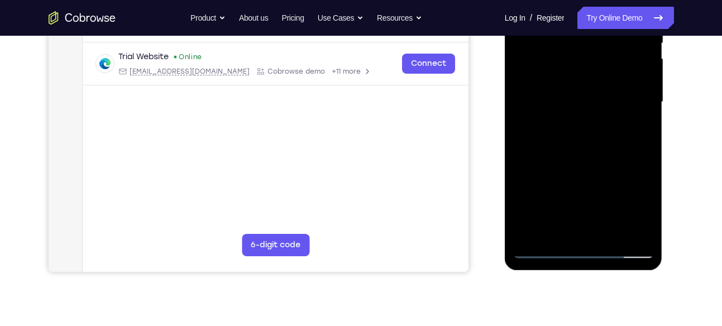
scroll to position [253, 0]
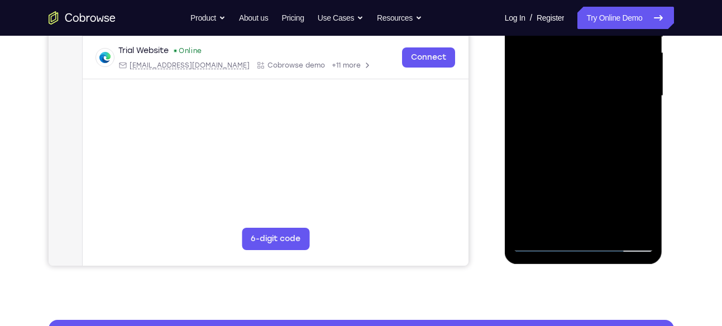
click at [521, 132] on div at bounding box center [583, 96] width 141 height 313
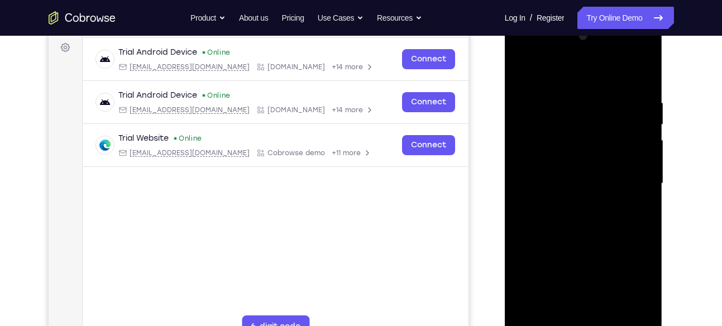
scroll to position [166, 0]
click at [575, 213] on div at bounding box center [583, 183] width 141 height 313
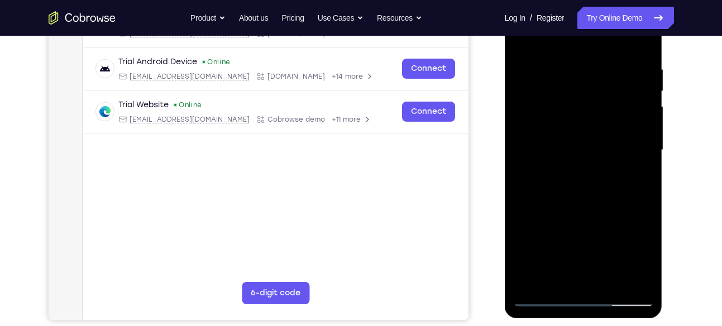
scroll to position [200, 0]
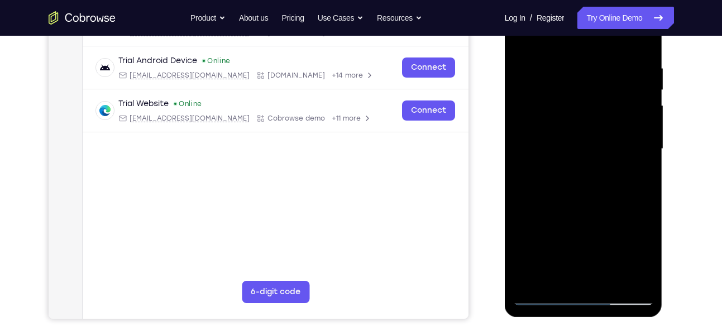
click at [589, 199] on div at bounding box center [583, 149] width 141 height 313
click at [568, 65] on div at bounding box center [583, 149] width 141 height 313
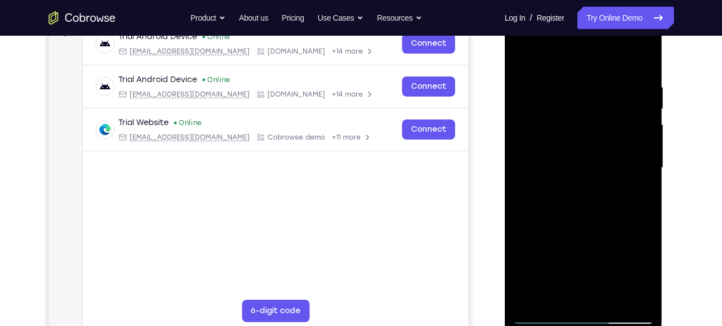
scroll to position [179, 0]
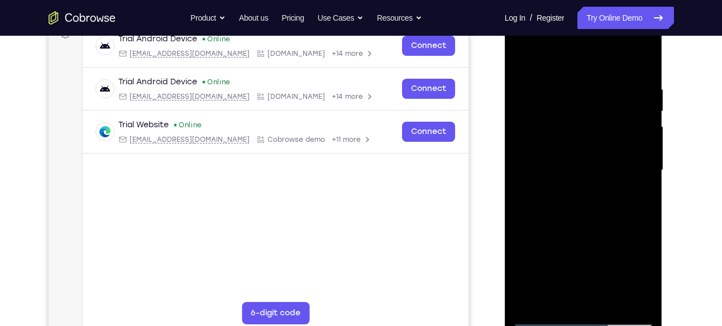
click at [646, 156] on div at bounding box center [583, 170] width 141 height 313
click at [640, 106] on div at bounding box center [583, 170] width 141 height 313
click at [640, 111] on div at bounding box center [583, 170] width 141 height 313
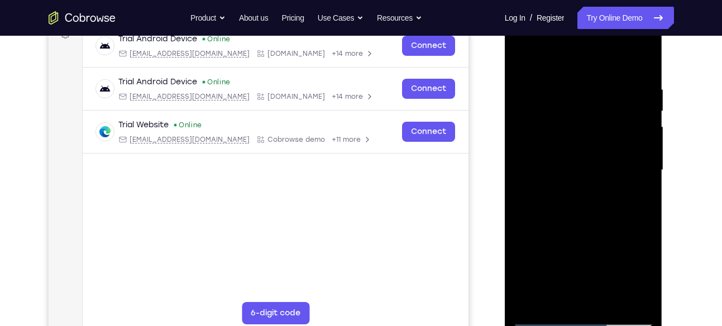
drag, startPoint x: 640, startPoint y: 111, endPoint x: 563, endPoint y: 116, distance: 77.2
click at [563, 116] on div at bounding box center [583, 170] width 141 height 313
drag, startPoint x: 622, startPoint y: 106, endPoint x: 558, endPoint y: 118, distance: 65.4
click at [558, 118] on div at bounding box center [583, 170] width 141 height 313
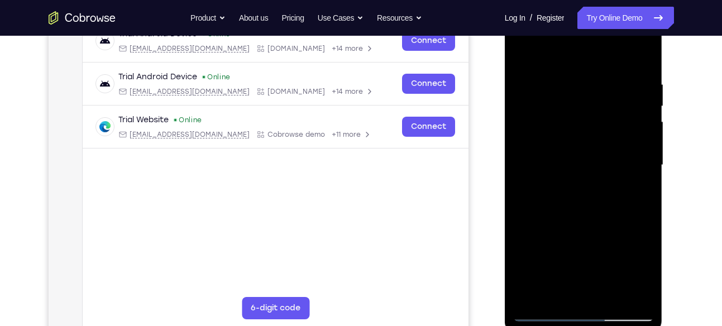
click at [632, 115] on div at bounding box center [583, 165] width 141 height 313
drag, startPoint x: 633, startPoint y: 130, endPoint x: 633, endPoint y: 116, distance: 14.0
click at [633, 116] on div at bounding box center [583, 165] width 141 height 313
drag, startPoint x: 633, startPoint y: 116, endPoint x: 593, endPoint y: 123, distance: 40.4
click at [593, 123] on div at bounding box center [583, 165] width 141 height 313
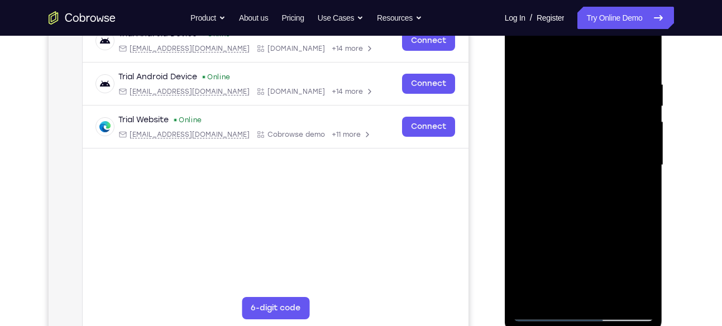
scroll to position [188, 0]
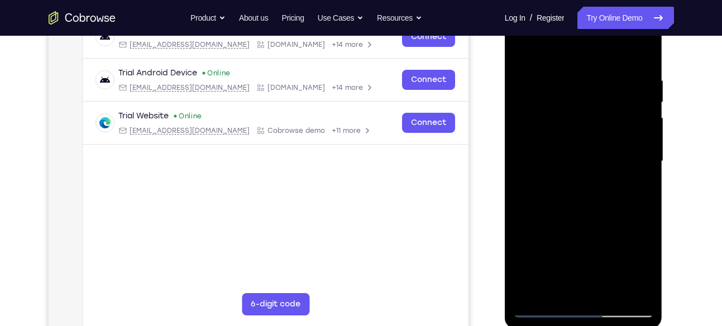
drag, startPoint x: 631, startPoint y: 111, endPoint x: 581, endPoint y: 109, distance: 50.8
click at [581, 109] on div at bounding box center [583, 161] width 141 height 313
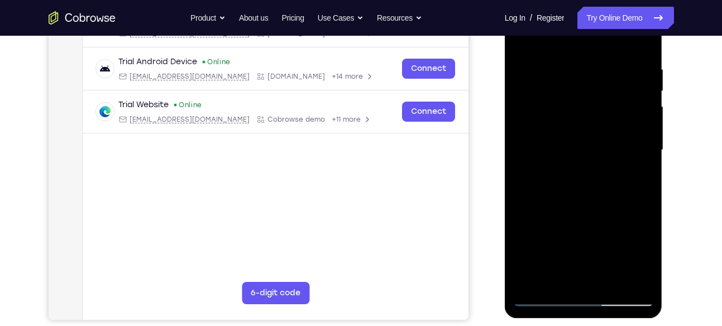
drag, startPoint x: 641, startPoint y: 117, endPoint x: 605, endPoint y: 114, distance: 36.4
click at [605, 114] on div at bounding box center [583, 150] width 141 height 313
drag, startPoint x: 631, startPoint y: 99, endPoint x: 589, endPoint y: 111, distance: 43.5
click at [589, 111] on div at bounding box center [583, 150] width 141 height 313
drag, startPoint x: 615, startPoint y: 108, endPoint x: 573, endPoint y: 114, distance: 41.9
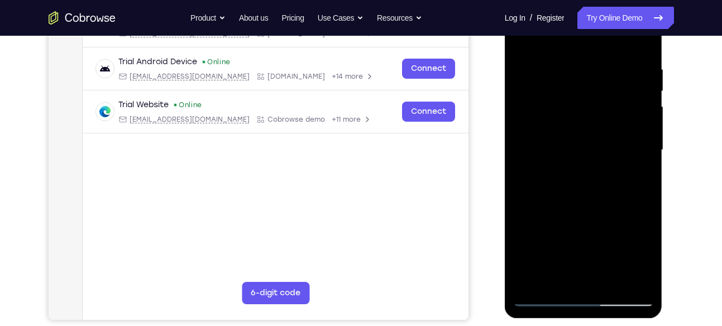
click at [573, 114] on div at bounding box center [583, 150] width 141 height 313
drag, startPoint x: 605, startPoint y: 111, endPoint x: 566, endPoint y: 109, distance: 39.7
click at [566, 109] on div at bounding box center [583, 150] width 141 height 313
drag, startPoint x: 608, startPoint y: 103, endPoint x: 599, endPoint y: 103, distance: 8.9
click at [599, 103] on div at bounding box center [583, 150] width 141 height 313
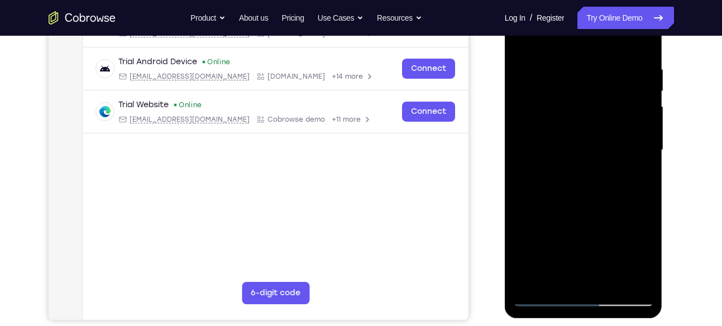
drag, startPoint x: 631, startPoint y: 100, endPoint x: 581, endPoint y: 100, distance: 50.8
click at [581, 100] on div at bounding box center [583, 150] width 141 height 313
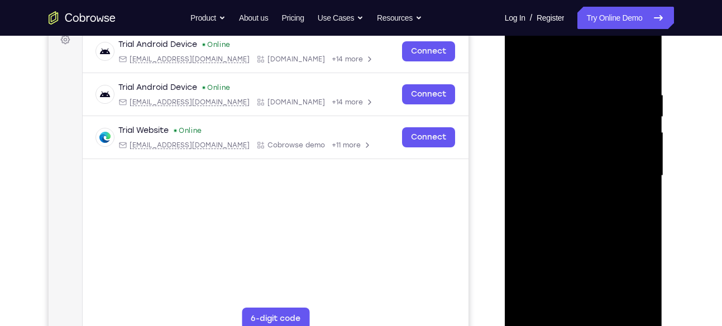
scroll to position [173, 0]
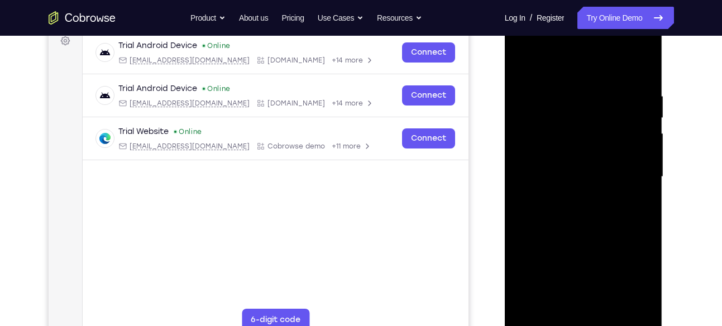
drag, startPoint x: 631, startPoint y: 123, endPoint x: 575, endPoint y: 120, distance: 56.5
click at [575, 120] on div at bounding box center [583, 177] width 141 height 313
drag, startPoint x: 542, startPoint y: 164, endPoint x: 618, endPoint y: 173, distance: 76.4
click at [618, 173] on div at bounding box center [583, 177] width 141 height 313
drag, startPoint x: 527, startPoint y: 159, endPoint x: 597, endPoint y: 152, distance: 71.2
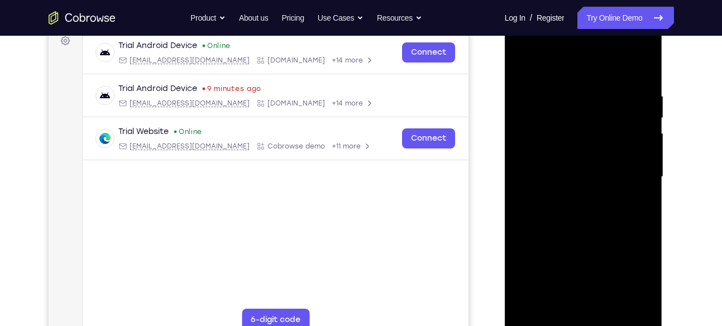
click at [597, 152] on div at bounding box center [583, 177] width 141 height 313
drag, startPoint x: 556, startPoint y: 148, endPoint x: 616, endPoint y: 150, distance: 59.8
click at [616, 150] on div at bounding box center [583, 177] width 141 height 313
drag, startPoint x: 521, startPoint y: 122, endPoint x: 580, endPoint y: 130, distance: 59.7
click at [580, 130] on div at bounding box center [583, 177] width 141 height 313
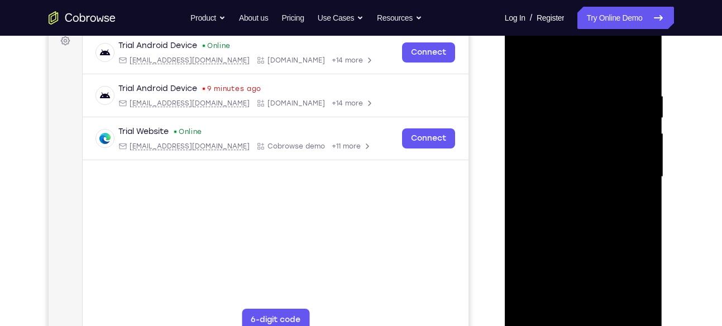
drag, startPoint x: 635, startPoint y: 136, endPoint x: 597, endPoint y: 131, distance: 38.3
click at [597, 131] on div at bounding box center [583, 177] width 141 height 313
click at [639, 120] on div at bounding box center [583, 177] width 141 height 313
drag, startPoint x: 634, startPoint y: 145, endPoint x: 585, endPoint y: 140, distance: 49.4
click at [585, 140] on div at bounding box center [583, 177] width 141 height 313
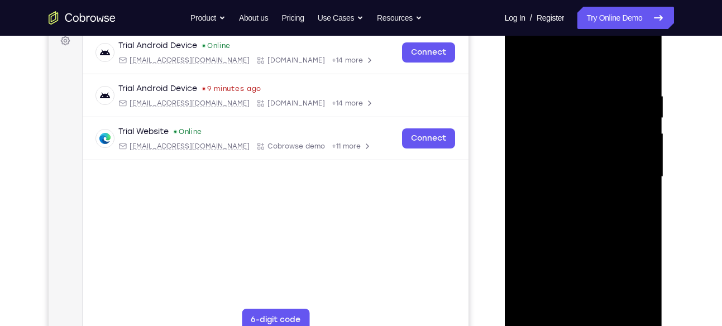
drag, startPoint x: 634, startPoint y: 128, endPoint x: 575, endPoint y: 138, distance: 60.1
click at [575, 138] on div at bounding box center [583, 177] width 141 height 313
drag, startPoint x: 627, startPoint y: 122, endPoint x: 592, endPoint y: 125, distance: 34.7
click at [592, 125] on div at bounding box center [583, 177] width 141 height 313
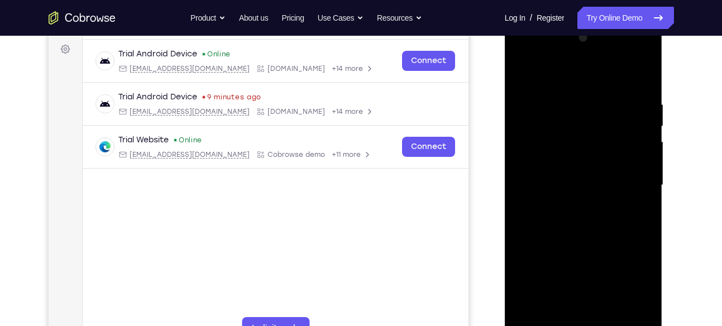
click at [633, 123] on div at bounding box center [583, 185] width 141 height 313
click at [636, 136] on div at bounding box center [583, 185] width 141 height 313
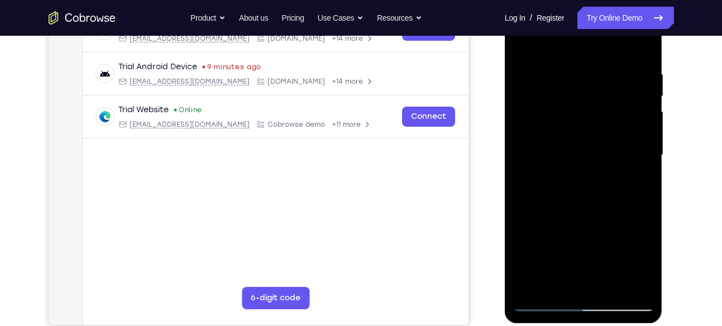
scroll to position [197, 0]
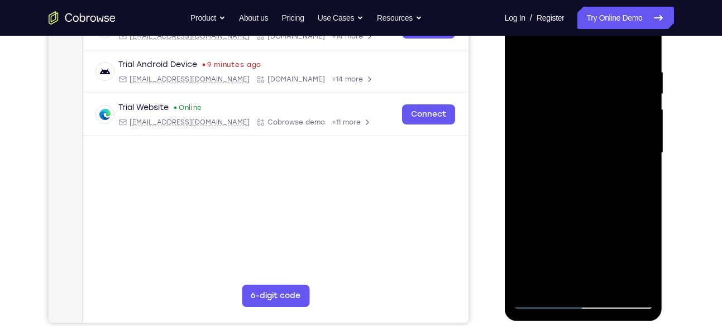
click at [640, 121] on div at bounding box center [583, 153] width 141 height 313
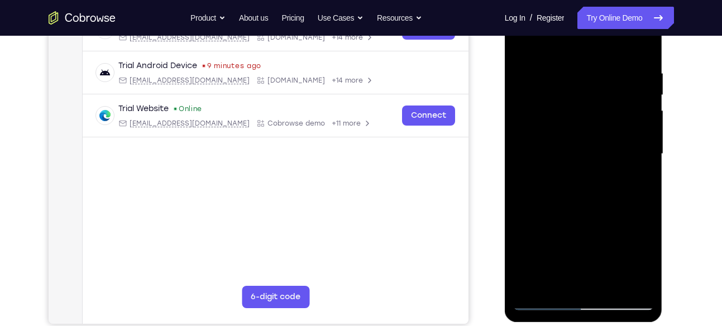
scroll to position [194, 0]
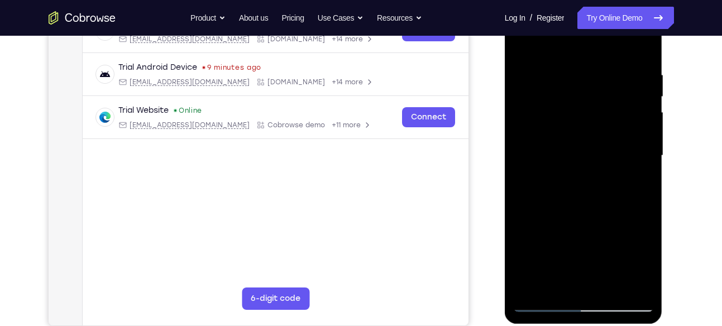
drag, startPoint x: 640, startPoint y: 129, endPoint x: 597, endPoint y: 142, distance: 45.4
click at [597, 142] on div at bounding box center [583, 155] width 141 height 313
drag, startPoint x: 636, startPoint y: 111, endPoint x: 587, endPoint y: 114, distance: 48.7
click at [587, 114] on div at bounding box center [583, 155] width 141 height 313
drag, startPoint x: 623, startPoint y: 98, endPoint x: 561, endPoint y: 109, distance: 63.6
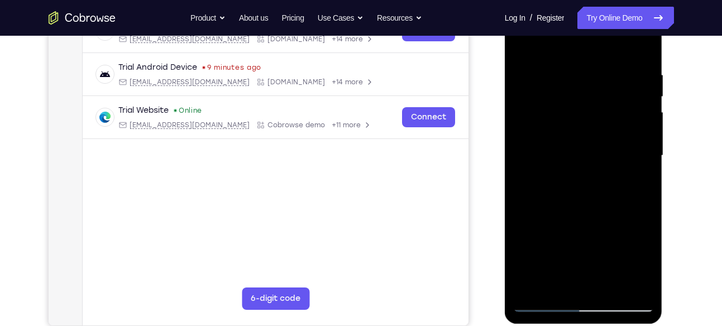
click at [561, 109] on div at bounding box center [583, 155] width 141 height 313
drag, startPoint x: 615, startPoint y: 103, endPoint x: 567, endPoint y: 108, distance: 48.3
click at [567, 108] on div at bounding box center [583, 155] width 141 height 313
drag, startPoint x: 628, startPoint y: 121, endPoint x: 589, endPoint y: 126, distance: 39.3
click at [589, 126] on div at bounding box center [583, 155] width 141 height 313
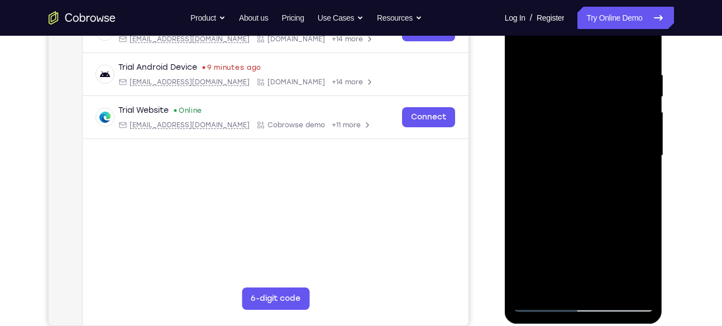
drag, startPoint x: 626, startPoint y: 104, endPoint x: 601, endPoint y: 113, distance: 27.0
click at [601, 113] on div at bounding box center [583, 155] width 141 height 313
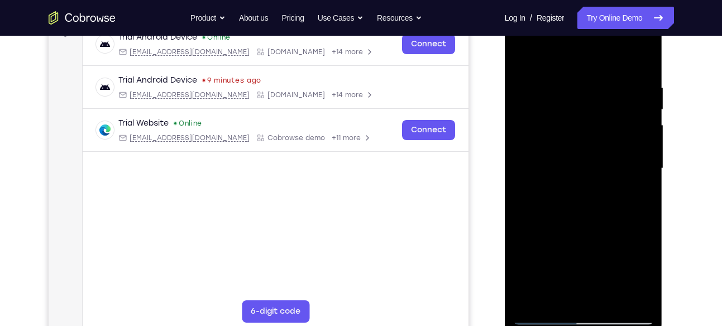
scroll to position [180, 0]
drag, startPoint x: 635, startPoint y: 107, endPoint x: 591, endPoint y: 108, distance: 44.7
click at [591, 108] on div at bounding box center [583, 169] width 141 height 313
drag, startPoint x: 619, startPoint y: 151, endPoint x: 573, endPoint y: 151, distance: 45.8
click at [573, 151] on div at bounding box center [583, 169] width 141 height 313
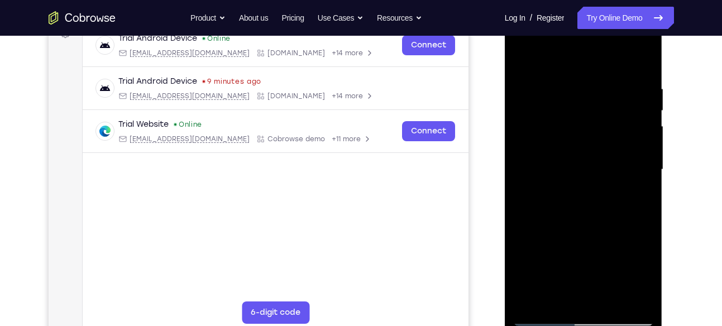
drag, startPoint x: 632, startPoint y: 135, endPoint x: 591, endPoint y: 146, distance: 42.3
click at [591, 146] on div at bounding box center [583, 169] width 141 height 313
drag, startPoint x: 625, startPoint y: 123, endPoint x: 594, endPoint y: 133, distance: 32.8
click at [594, 133] on div at bounding box center [583, 169] width 141 height 313
drag, startPoint x: 637, startPoint y: 118, endPoint x: 579, endPoint y: 120, distance: 58.1
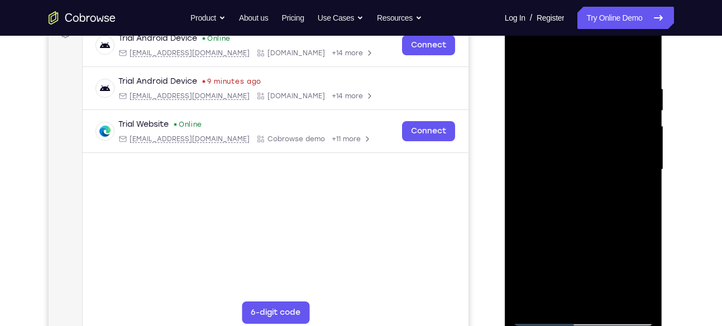
click at [579, 120] on div at bounding box center [583, 169] width 141 height 313
drag, startPoint x: 603, startPoint y: 114, endPoint x: 576, endPoint y: 112, distance: 26.9
click at [576, 112] on div at bounding box center [583, 169] width 141 height 313
click at [616, 105] on div at bounding box center [583, 169] width 141 height 313
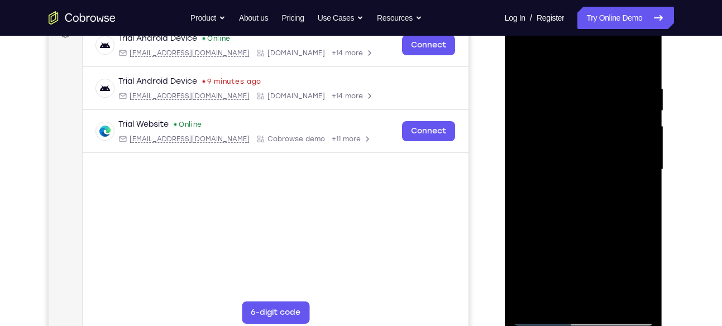
click at [628, 118] on div at bounding box center [583, 169] width 141 height 313
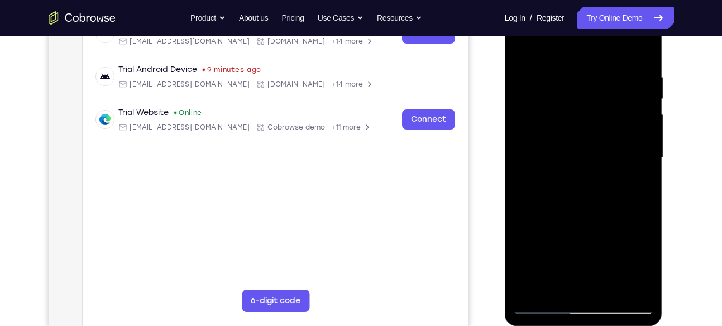
scroll to position [183, 0]
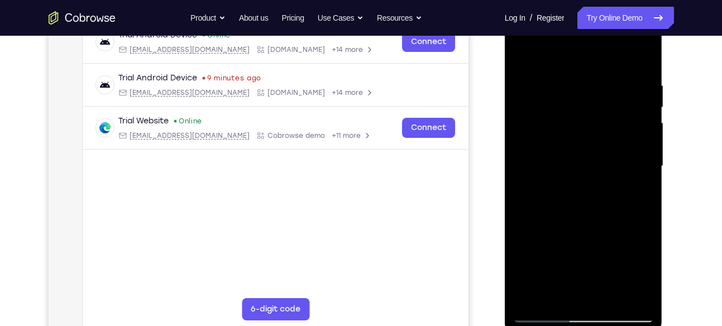
click at [639, 108] on div at bounding box center [583, 166] width 141 height 313
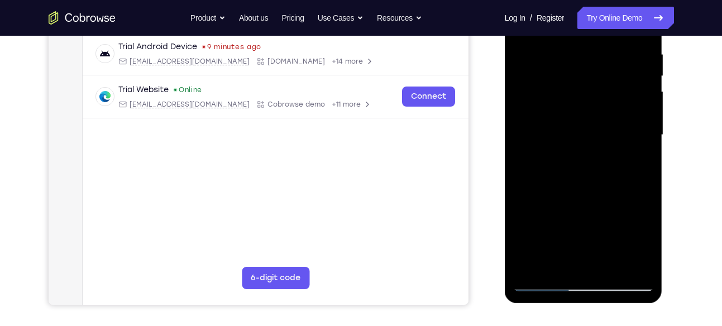
scroll to position [188, 0]
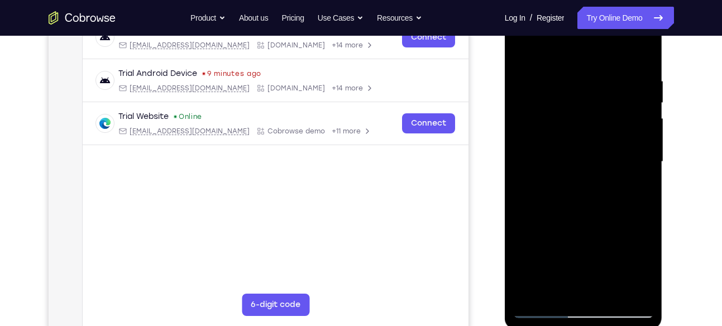
drag, startPoint x: 639, startPoint y: 127, endPoint x: 580, endPoint y: 138, distance: 59.7
click at [580, 138] on div at bounding box center [583, 162] width 141 height 313
drag, startPoint x: 619, startPoint y: 111, endPoint x: 562, endPoint y: 111, distance: 56.4
click at [562, 111] on div at bounding box center [583, 162] width 141 height 313
click at [643, 135] on div at bounding box center [583, 162] width 141 height 313
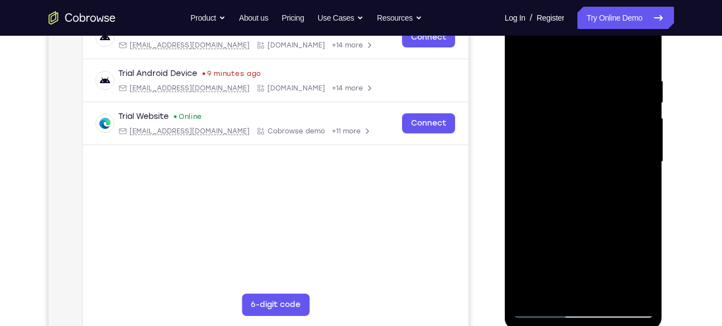
click at [642, 108] on div at bounding box center [583, 162] width 141 height 313
click at [642, 109] on div at bounding box center [583, 162] width 141 height 313
click at [642, 106] on div at bounding box center [583, 162] width 141 height 313
click at [630, 148] on div at bounding box center [583, 162] width 141 height 313
click at [639, 116] on div at bounding box center [583, 162] width 141 height 313
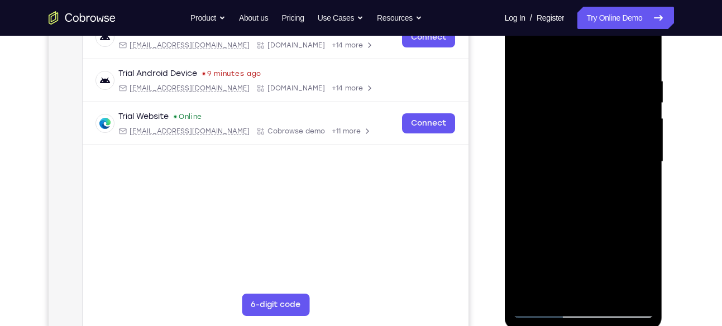
click at [640, 127] on div at bounding box center [583, 162] width 141 height 313
click at [640, 114] on div at bounding box center [583, 162] width 141 height 313
drag, startPoint x: 640, startPoint y: 126, endPoint x: 604, endPoint y: 129, distance: 35.9
click at [604, 129] on div at bounding box center [583, 162] width 141 height 313
drag, startPoint x: 627, startPoint y: 122, endPoint x: 580, endPoint y: 111, distance: 48.2
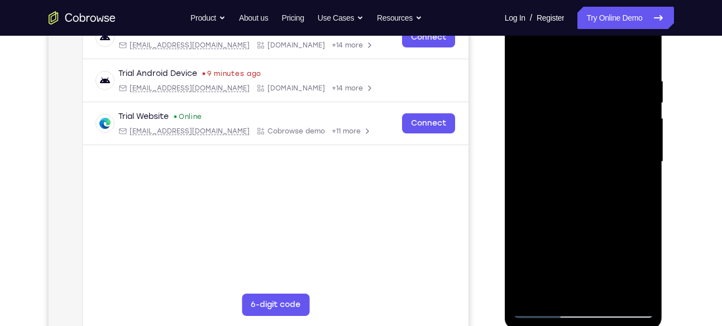
click at [580, 111] on div at bounding box center [583, 162] width 141 height 313
drag, startPoint x: 539, startPoint y: 154, endPoint x: 595, endPoint y: 152, distance: 55.9
click at [595, 152] on div at bounding box center [583, 162] width 141 height 313
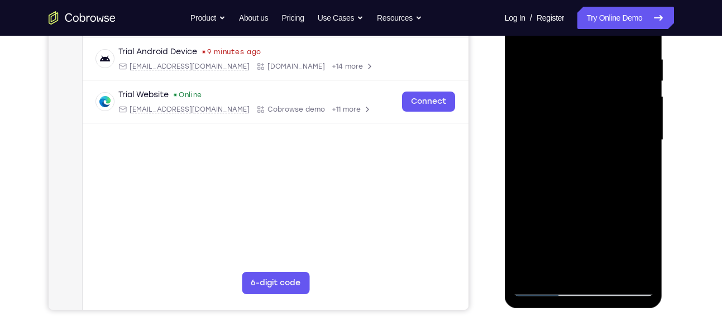
click at [640, 112] on div at bounding box center [583, 140] width 141 height 313
click at [640, 95] on div at bounding box center [583, 140] width 141 height 313
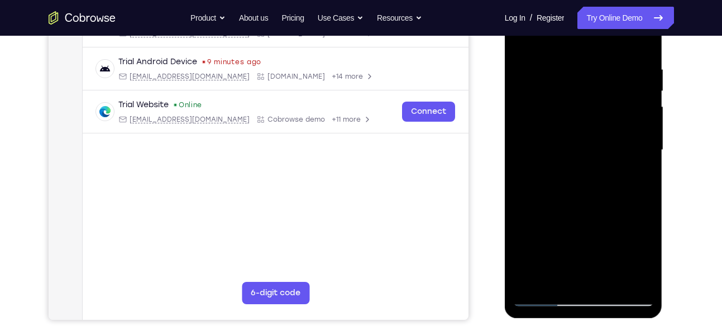
scroll to position [198, 0]
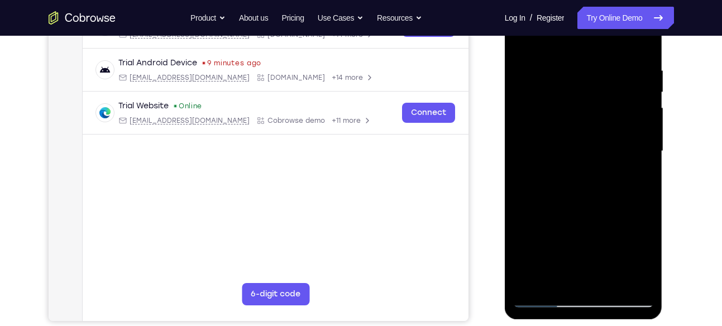
click at [637, 118] on div at bounding box center [583, 151] width 141 height 313
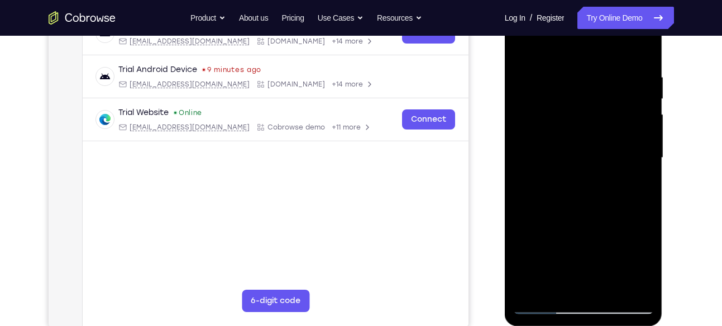
scroll to position [189, 0]
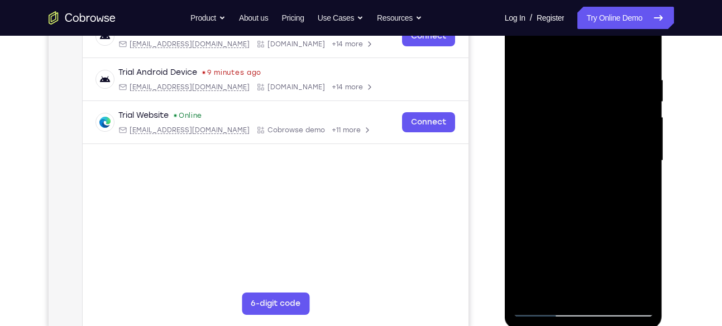
click at [637, 118] on div at bounding box center [583, 160] width 141 height 313
drag, startPoint x: 637, startPoint y: 128, endPoint x: 637, endPoint y: 118, distance: 9.5
click at [637, 118] on div at bounding box center [583, 160] width 141 height 313
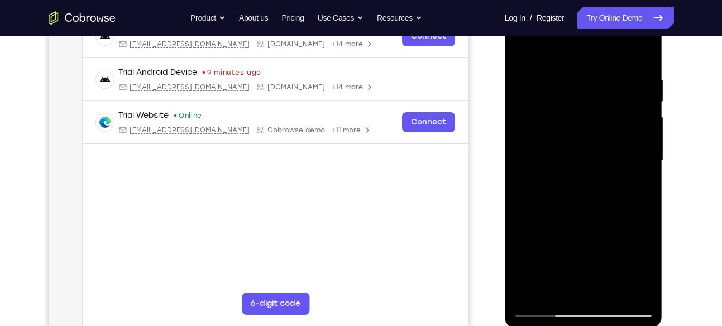
click at [637, 118] on div at bounding box center [583, 160] width 141 height 313
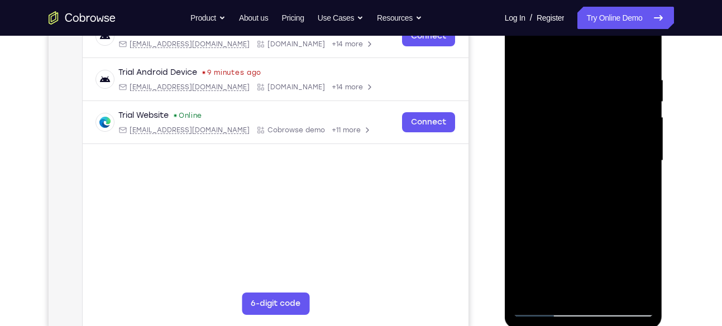
click at [637, 118] on div at bounding box center [583, 160] width 141 height 313
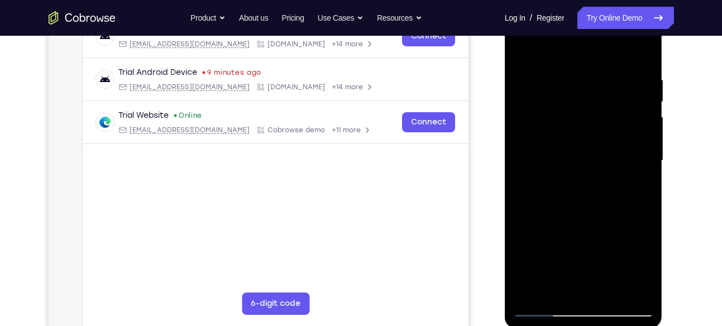
click at [637, 118] on div at bounding box center [583, 160] width 141 height 313
click at [638, 107] on div at bounding box center [583, 160] width 141 height 313
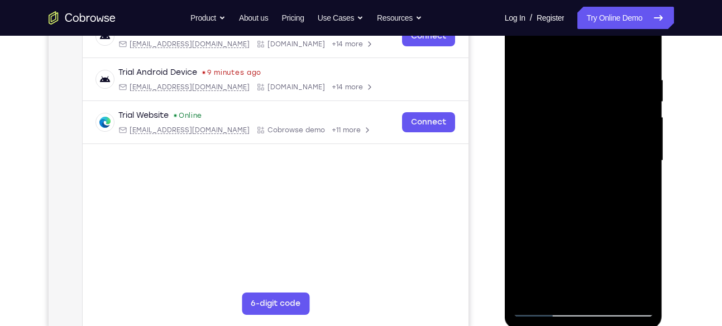
click at [638, 107] on div at bounding box center [583, 160] width 141 height 313
click at [639, 109] on div at bounding box center [583, 160] width 141 height 313
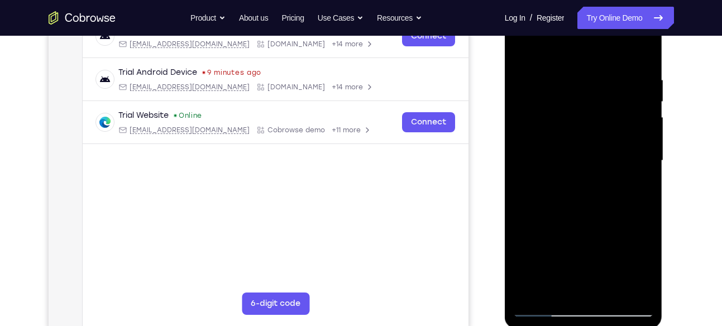
click at [639, 109] on div at bounding box center [583, 160] width 141 height 313
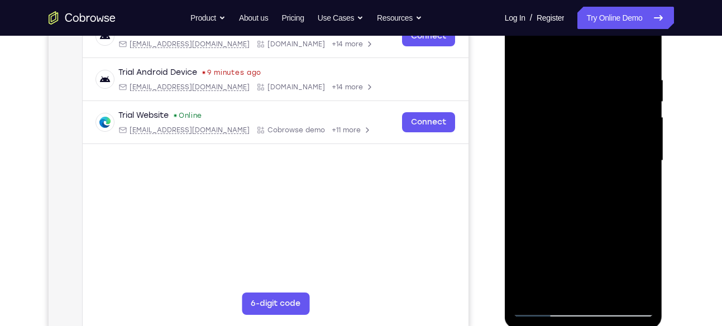
click at [639, 109] on div at bounding box center [583, 160] width 141 height 313
click at [638, 120] on div at bounding box center [583, 160] width 141 height 313
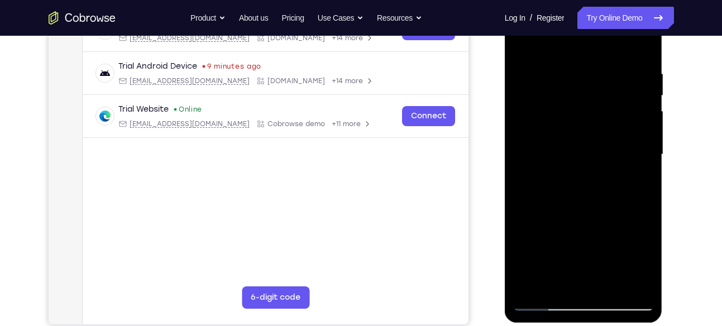
click at [638, 120] on div at bounding box center [583, 154] width 141 height 313
drag, startPoint x: 638, startPoint y: 114, endPoint x: 638, endPoint y: 120, distance: 6.1
click at [638, 120] on div at bounding box center [583, 154] width 141 height 313
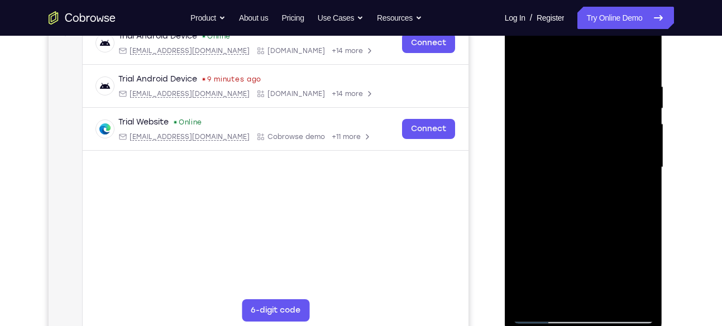
scroll to position [181, 0]
click at [637, 141] on div at bounding box center [583, 168] width 141 height 313
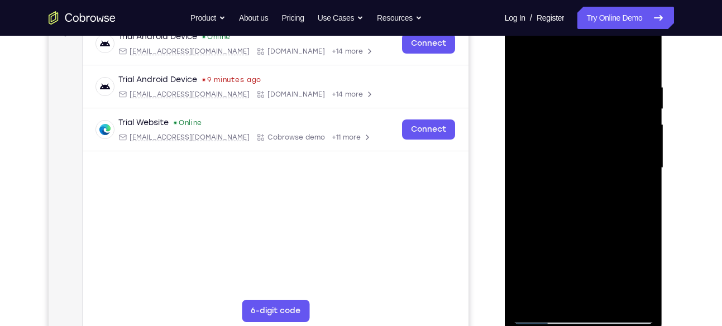
click at [637, 141] on div at bounding box center [583, 168] width 141 height 313
click at [639, 124] on div at bounding box center [583, 168] width 141 height 313
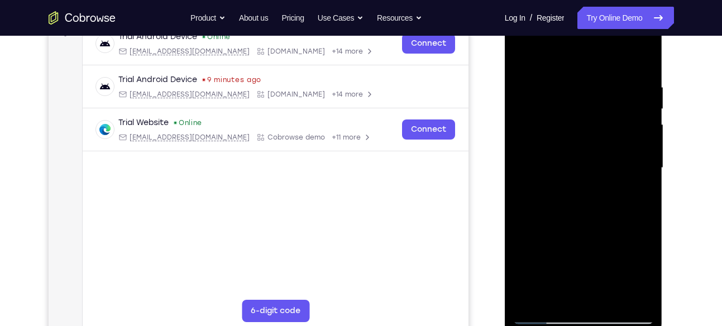
click at [639, 124] on div at bounding box center [583, 168] width 141 height 313
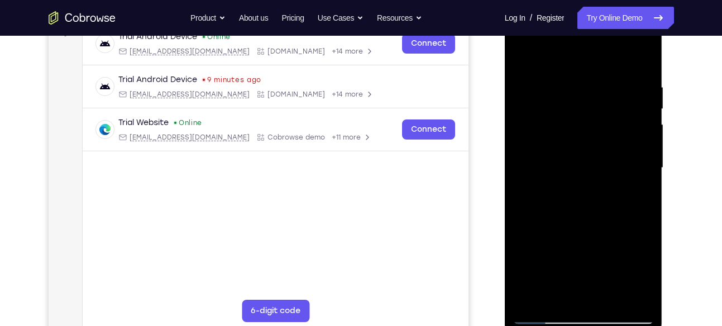
click at [639, 124] on div at bounding box center [583, 168] width 141 height 313
click at [639, 64] on div at bounding box center [583, 168] width 141 height 313
drag, startPoint x: 609, startPoint y: 90, endPoint x: 600, endPoint y: 200, distance: 110.9
click at [600, 200] on div at bounding box center [583, 168] width 141 height 313
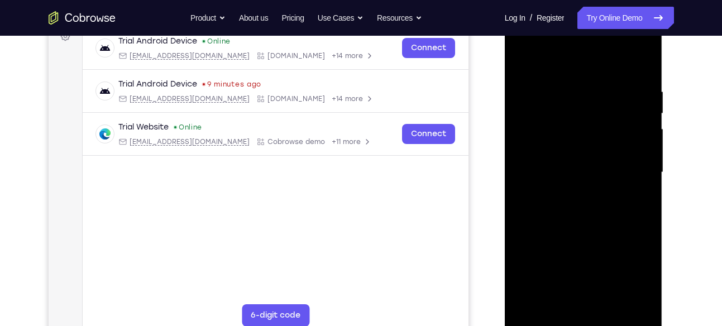
scroll to position [209, 0]
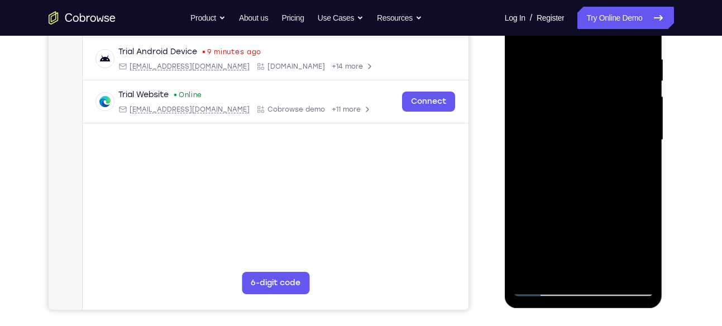
drag, startPoint x: 580, startPoint y: 223, endPoint x: 588, endPoint y: 171, distance: 52.5
click at [588, 171] on div at bounding box center [583, 140] width 141 height 313
click at [649, 146] on div at bounding box center [583, 140] width 141 height 313
drag, startPoint x: 598, startPoint y: 215, endPoint x: 608, endPoint y: 114, distance: 101.0
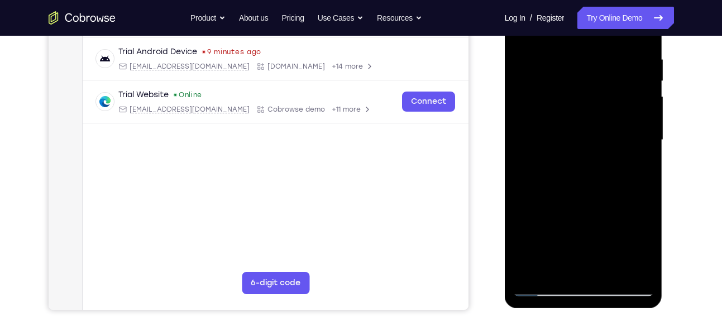
click at [608, 114] on div at bounding box center [583, 140] width 141 height 313
click at [561, 178] on div at bounding box center [583, 140] width 141 height 313
drag, startPoint x: 606, startPoint y: 212, endPoint x: 609, endPoint y: 174, distance: 38.1
click at [609, 174] on div at bounding box center [583, 140] width 141 height 313
drag, startPoint x: 621, startPoint y: 162, endPoint x: 621, endPoint y: 179, distance: 16.8
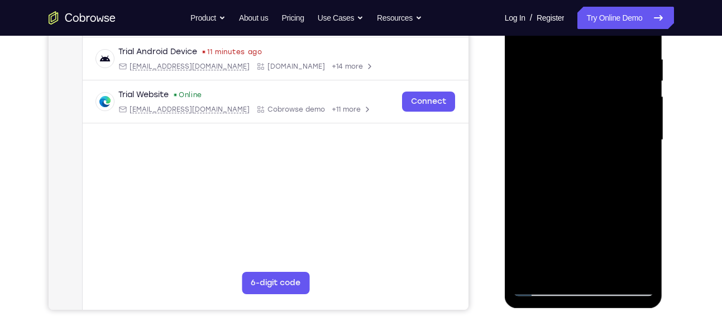
click at [621, 179] on div at bounding box center [583, 140] width 141 height 313
click at [642, 269] on div at bounding box center [583, 140] width 141 height 313
click at [529, 270] on div at bounding box center [583, 140] width 141 height 313
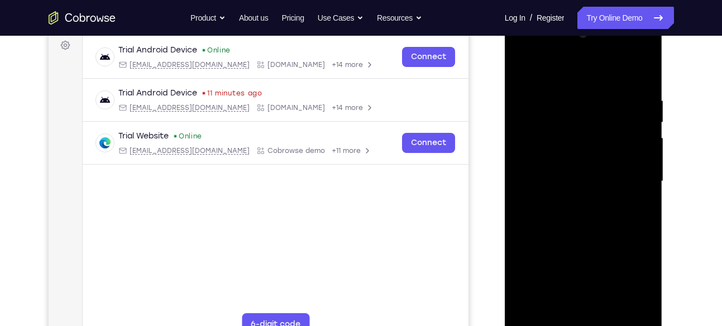
scroll to position [168, 0]
click at [564, 98] on div at bounding box center [583, 182] width 141 height 313
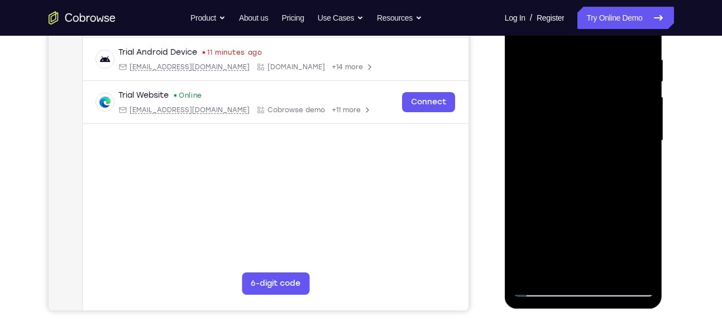
scroll to position [210, 0]
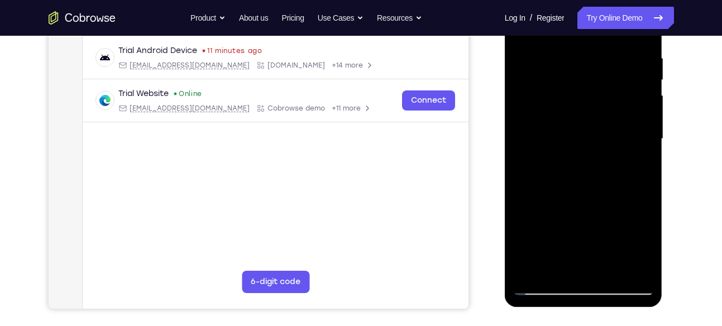
click at [643, 123] on div at bounding box center [583, 139] width 141 height 313
click at [642, 145] on div at bounding box center [583, 139] width 141 height 313
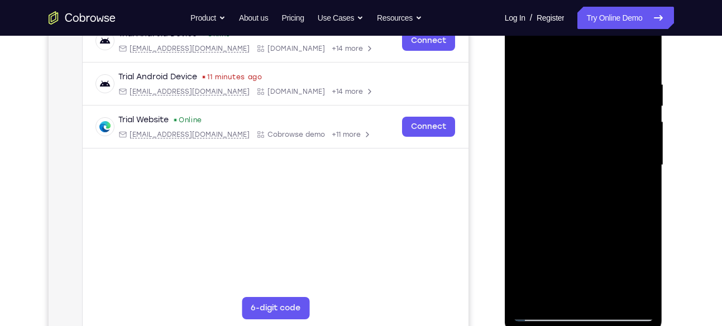
scroll to position [183, 0]
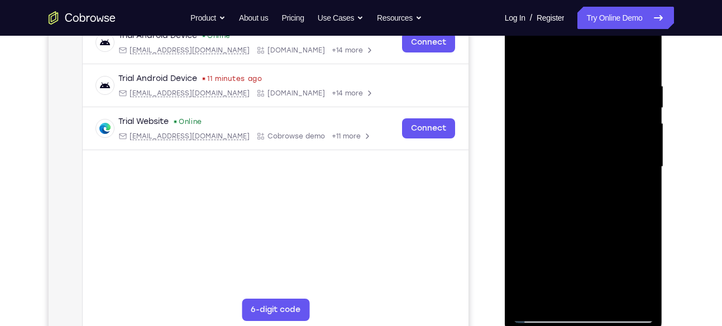
click at [638, 165] on div at bounding box center [583, 167] width 141 height 313
click at [644, 133] on div at bounding box center [583, 167] width 141 height 313
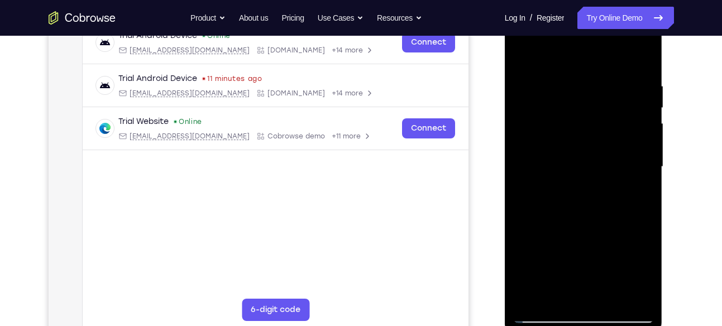
click at [644, 133] on div at bounding box center [583, 167] width 141 height 313
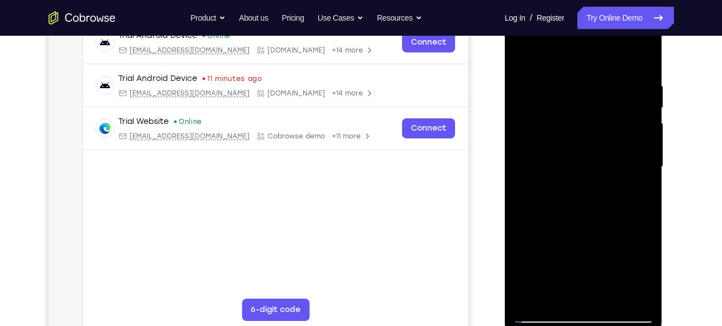
drag, startPoint x: 644, startPoint y: 146, endPoint x: 598, endPoint y: 150, distance: 46.5
click at [598, 150] on div at bounding box center [583, 167] width 141 height 313
drag, startPoint x: 634, startPoint y: 143, endPoint x: 596, endPoint y: 140, distance: 37.6
click at [596, 140] on div at bounding box center [583, 167] width 141 height 313
drag, startPoint x: 637, startPoint y: 130, endPoint x: 561, endPoint y: 141, distance: 76.8
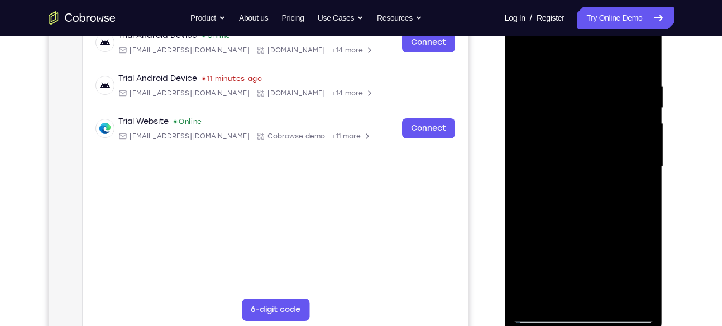
click at [561, 141] on div at bounding box center [583, 167] width 141 height 313
drag, startPoint x: 639, startPoint y: 152, endPoint x: 594, endPoint y: 154, distance: 45.2
click at [594, 154] on div at bounding box center [583, 167] width 141 height 313
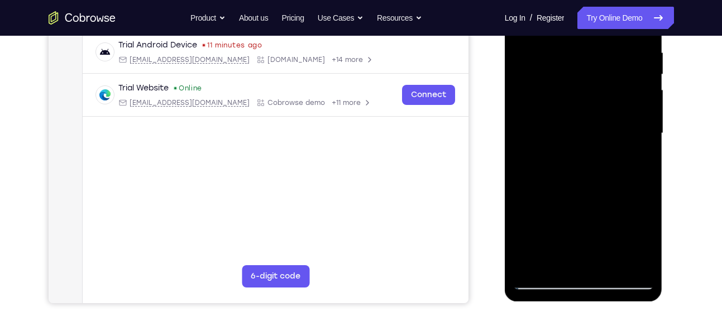
scroll to position [210, 0]
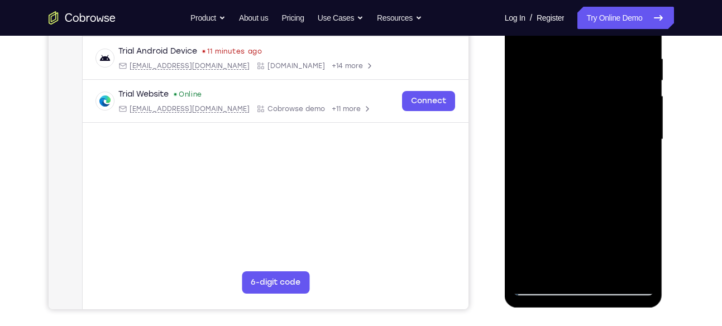
drag, startPoint x: 639, startPoint y: 124, endPoint x: 582, endPoint y: 152, distance: 62.9
click at [582, 152] on div at bounding box center [583, 139] width 141 height 313
drag, startPoint x: 624, startPoint y: 131, endPoint x: 571, endPoint y: 146, distance: 55.3
click at [571, 146] on div at bounding box center [583, 139] width 141 height 313
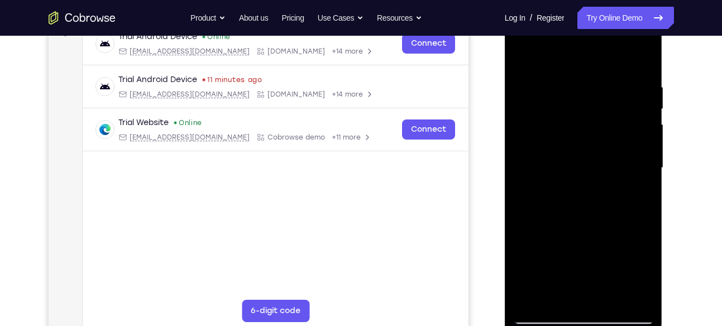
drag, startPoint x: 606, startPoint y: 163, endPoint x: 538, endPoint y: 160, distance: 68.2
click at [538, 160] on div at bounding box center [583, 168] width 141 height 313
drag, startPoint x: 610, startPoint y: 196, endPoint x: 548, endPoint y: 195, distance: 62.0
click at [548, 195] on div at bounding box center [583, 168] width 141 height 313
click at [641, 147] on div at bounding box center [583, 168] width 141 height 313
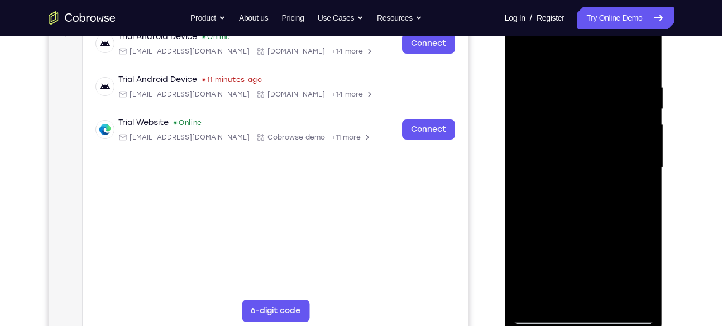
click at [641, 147] on div at bounding box center [583, 168] width 141 height 313
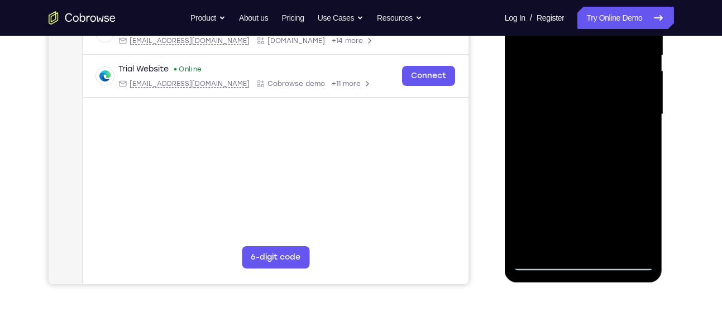
drag, startPoint x: 641, startPoint y: 94, endPoint x: 595, endPoint y: 156, distance: 77.5
click at [595, 156] on div at bounding box center [583, 114] width 141 height 313
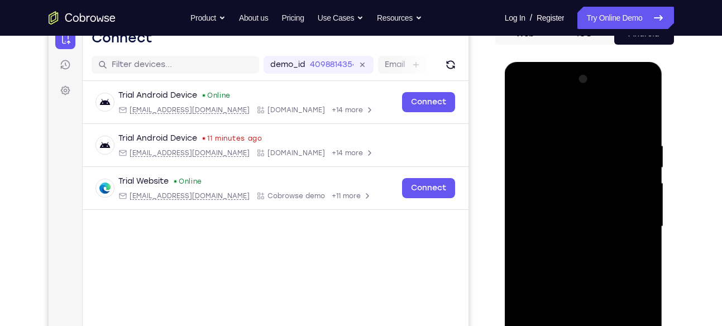
scroll to position [125, 0]
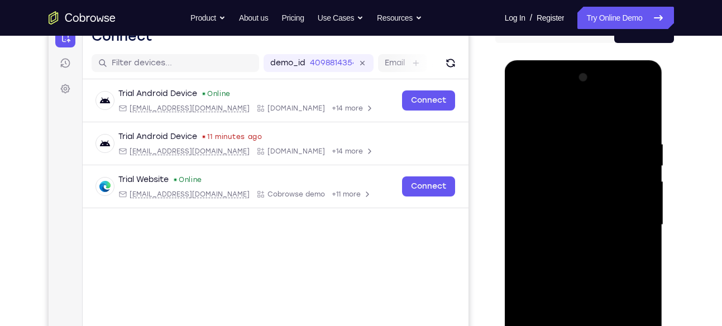
click at [639, 60] on div at bounding box center [584, 60] width 158 height 0
